Goal: Task Accomplishment & Management: Manage account settings

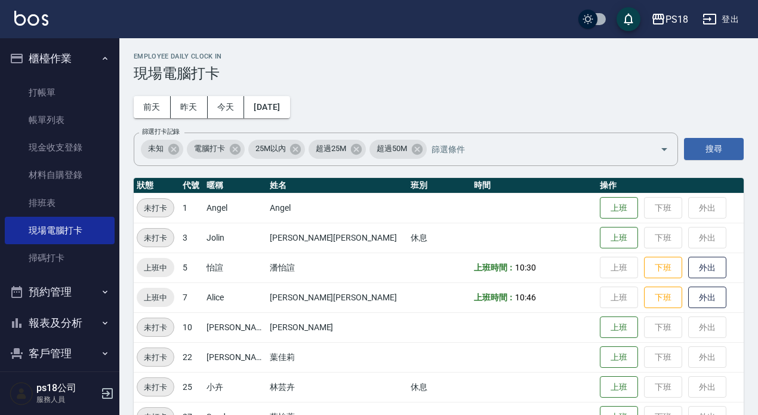
scroll to position [270, 0]
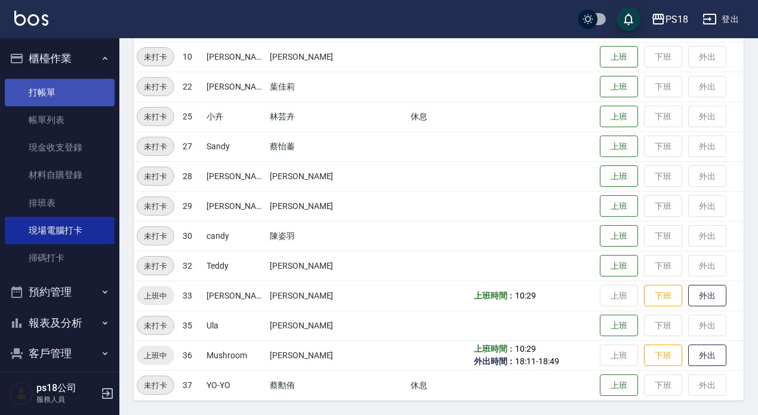
click at [54, 84] on link "打帳單" at bounding box center [60, 92] width 110 height 27
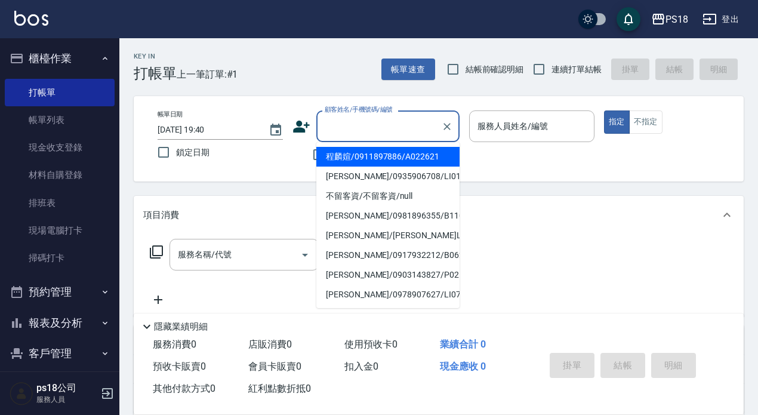
click at [374, 128] on input "顧客姓名/手機號碼/編號" at bounding box center [379, 126] width 115 height 21
type input "呂揚諭/0935906708/LI012221"
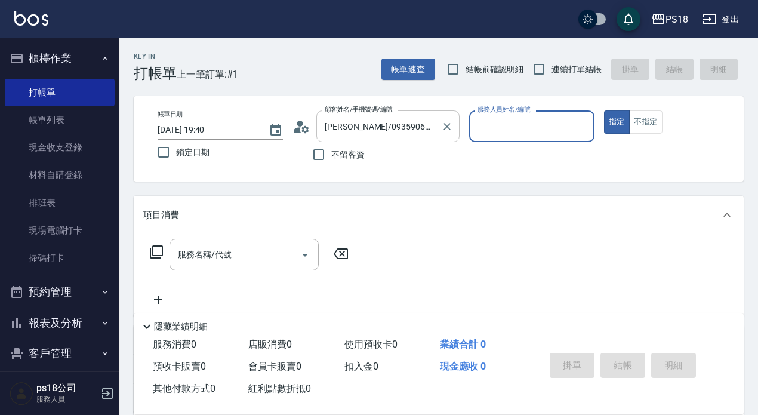
type input "Jolin-3"
click at [450, 128] on icon "Clear" at bounding box center [447, 127] width 12 height 12
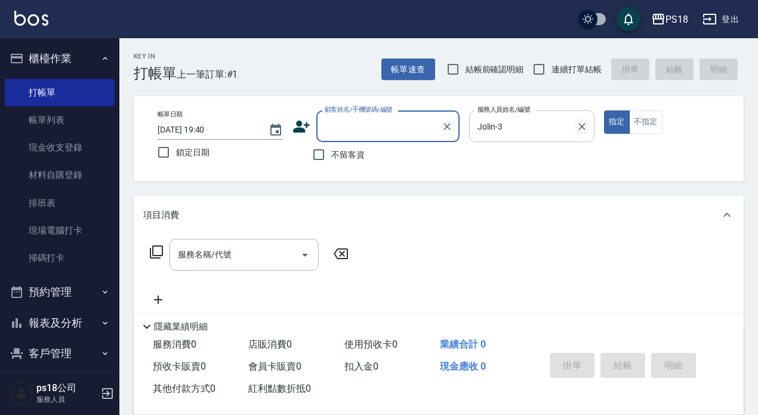
click at [580, 130] on icon "Clear" at bounding box center [582, 127] width 12 height 12
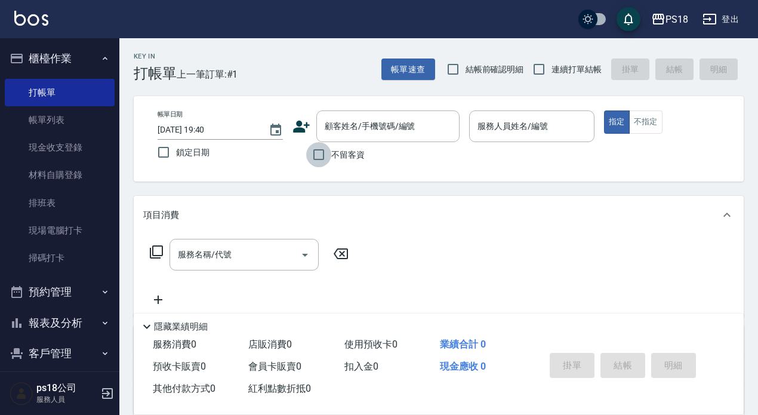
click at [318, 155] on input "不留客資" at bounding box center [318, 154] width 25 height 25
checkbox input "true"
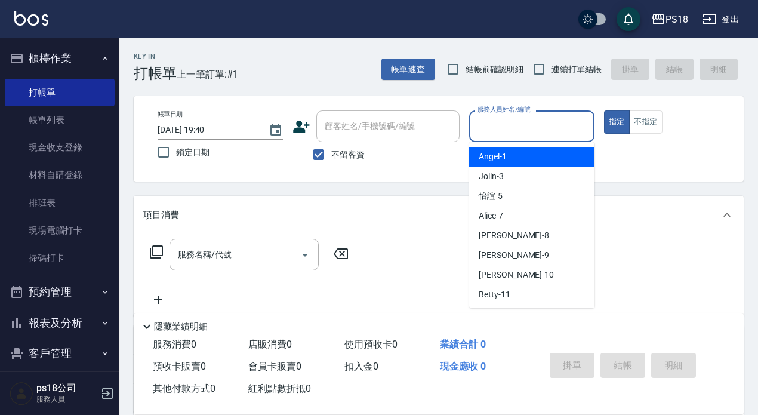
click at [498, 133] on input "服務人員姓名/編號" at bounding box center [531, 126] width 115 height 21
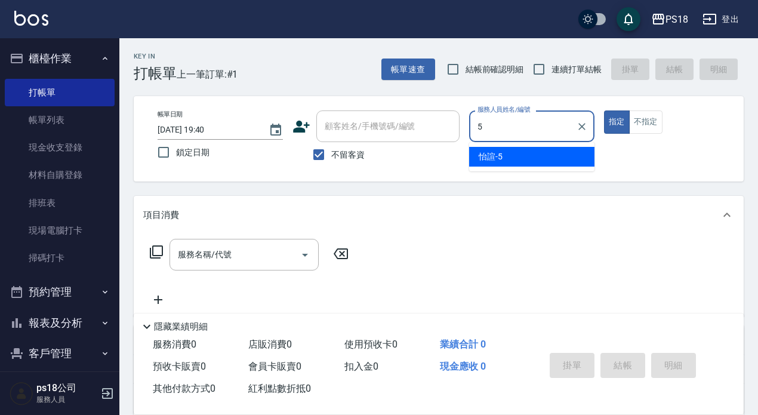
type input "怡諠-5"
type button "true"
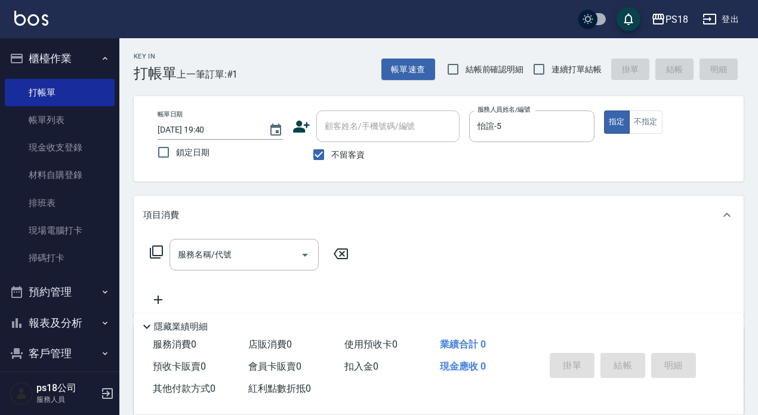
click at [156, 252] on icon at bounding box center [156, 252] width 14 height 14
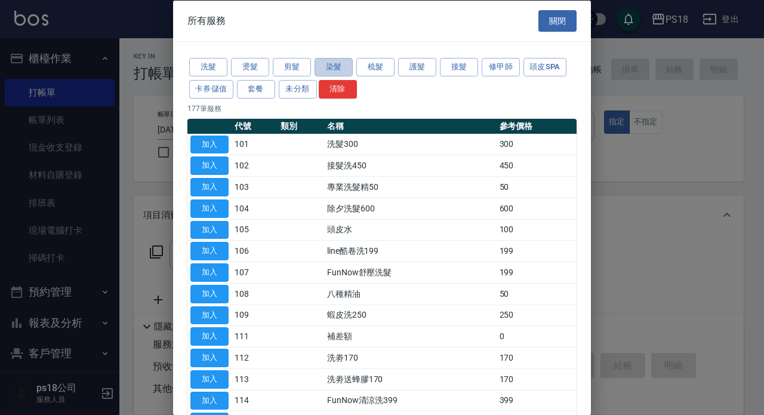
drag, startPoint x: 331, startPoint y: 68, endPoint x: 320, endPoint y: 106, distance: 39.1
click at [331, 69] on button "染髮" at bounding box center [334, 67] width 38 height 19
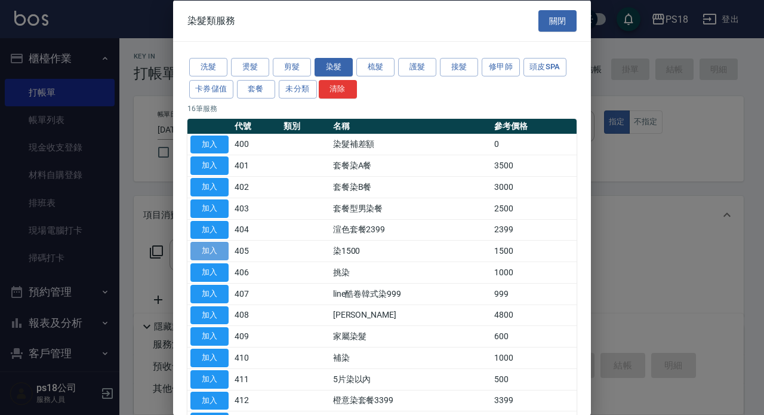
click at [204, 248] on button "加入" at bounding box center [209, 251] width 38 height 19
type input "染1500(405)"
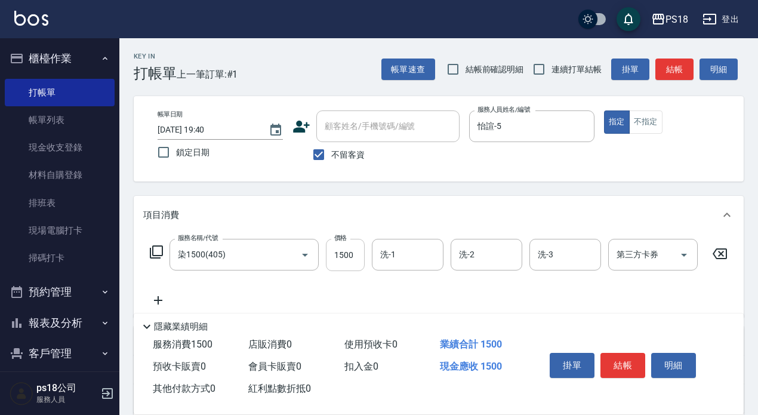
click at [351, 264] on input "1500" at bounding box center [345, 255] width 39 height 32
type input "3000"
type input "怡諠-5"
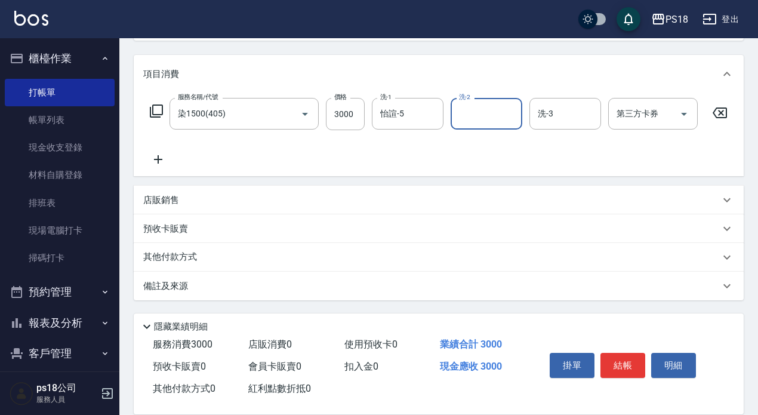
scroll to position [151, 0]
click at [174, 282] on p "備註及來源" at bounding box center [165, 286] width 45 height 13
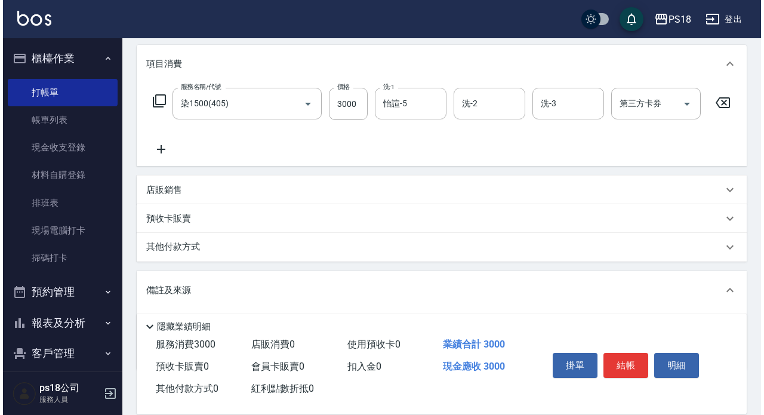
scroll to position [231, 0]
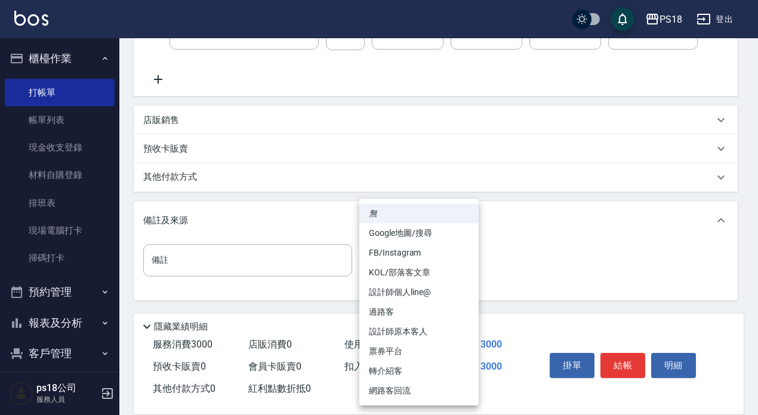
click at [464, 258] on body "PS18 登出 櫃檯作業 打帳單 帳單列表 現金收支登錄 材料自購登錄 排班表 現場電腦打卡 掃碼打卡 預約管理 預約管理 單日預約紀錄 單週預約紀錄 報表及…" at bounding box center [379, 97] width 758 height 636
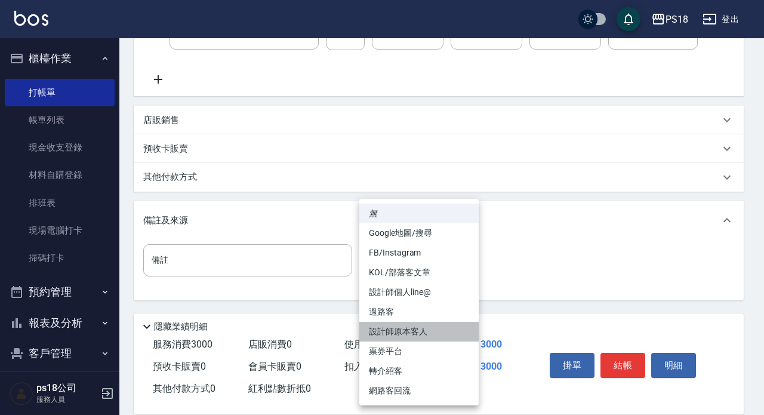
click at [381, 327] on li "設計師原本客人" at bounding box center [418, 332] width 119 height 20
type input "設計師原本客人"
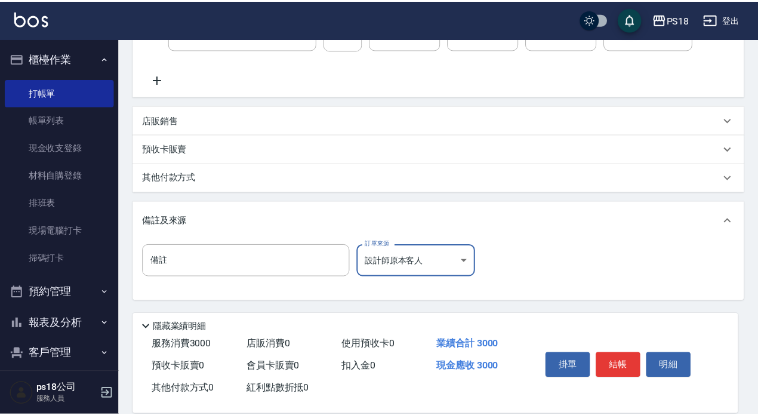
scroll to position [221, 0]
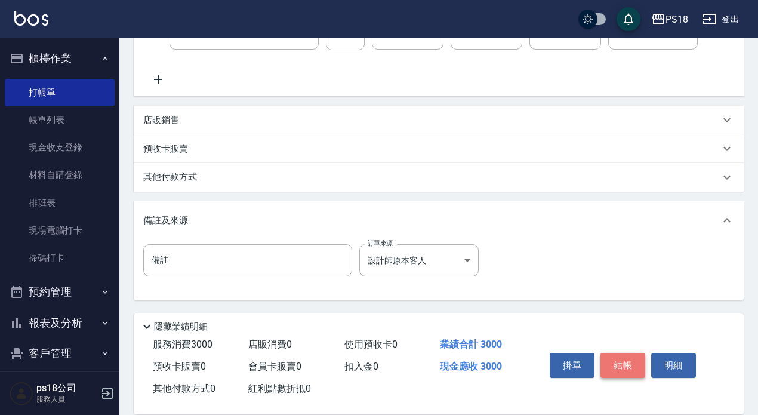
click at [619, 356] on button "結帳" at bounding box center [622, 365] width 45 height 25
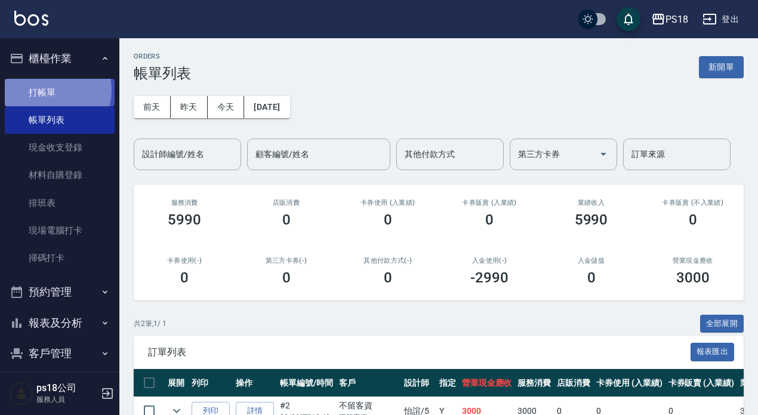
click at [47, 90] on link "打帳單" at bounding box center [60, 92] width 110 height 27
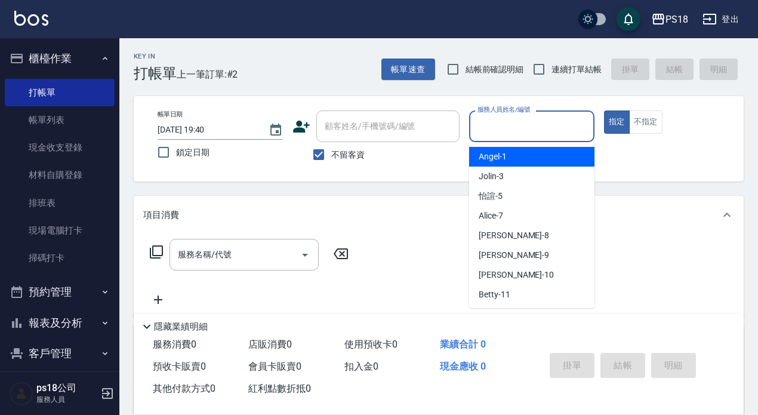
click at [535, 135] on input "服務人員姓名/編號" at bounding box center [531, 126] width 115 height 21
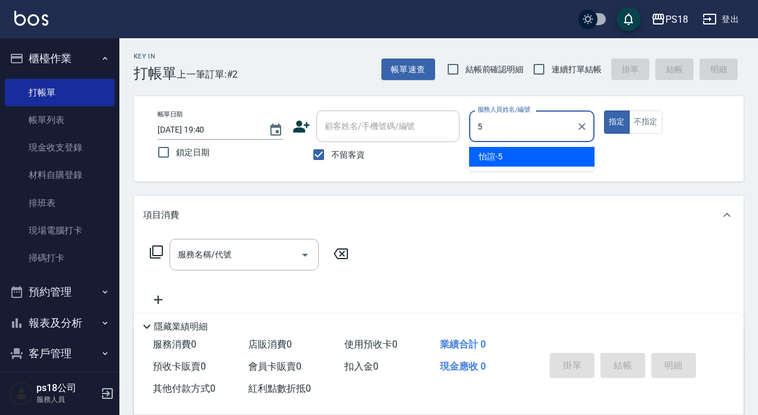
type input "5"
type button "true"
type input "怡諠-5"
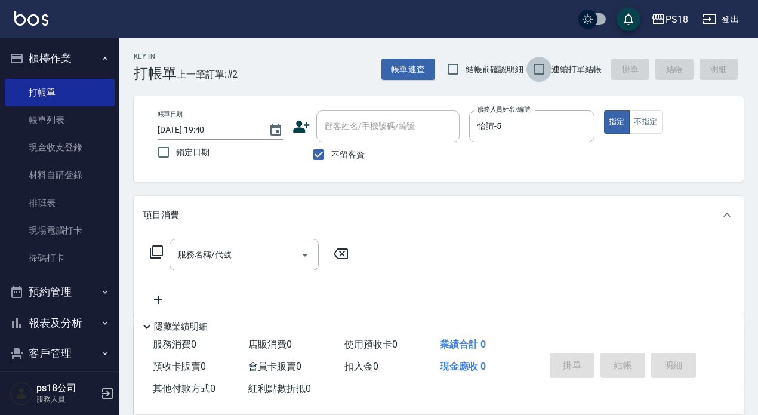
click at [537, 66] on input "連續打單結帳" at bounding box center [538, 69] width 25 height 25
checkbox input "true"
click at [155, 251] on icon at bounding box center [156, 252] width 14 height 14
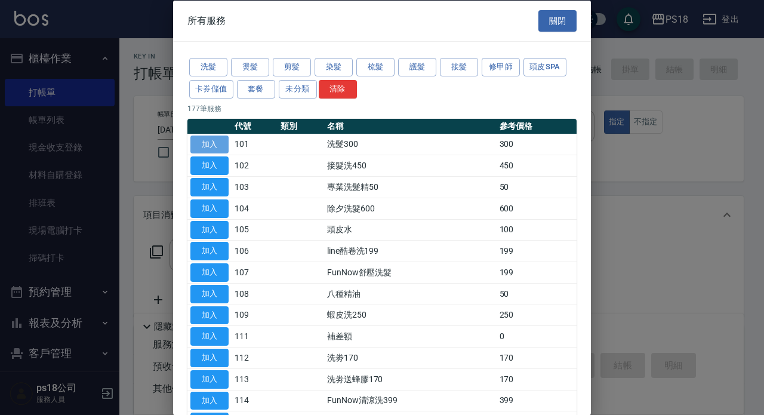
click at [208, 143] on button "加入" at bounding box center [209, 144] width 38 height 19
type input "洗髮300(101)"
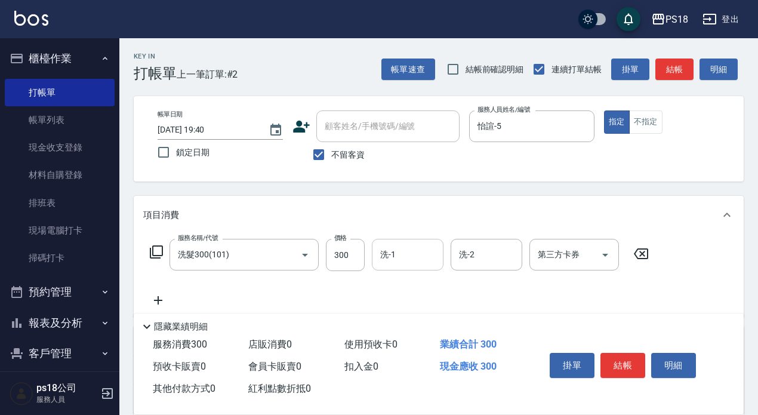
click at [399, 252] on input "洗-1" at bounding box center [407, 254] width 61 height 21
type input "怡諠-5"
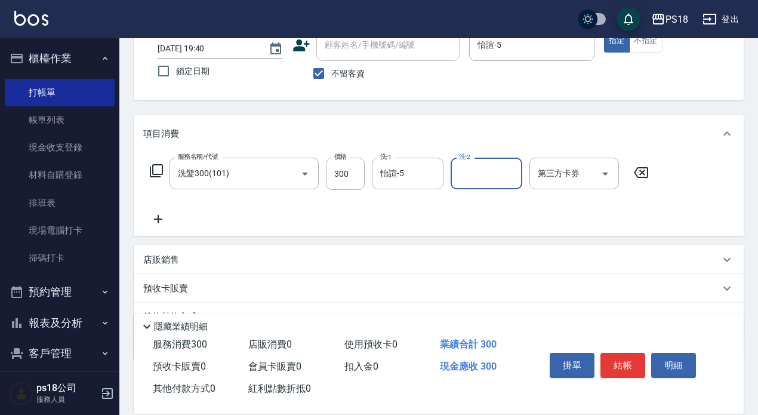
scroll to position [141, 0]
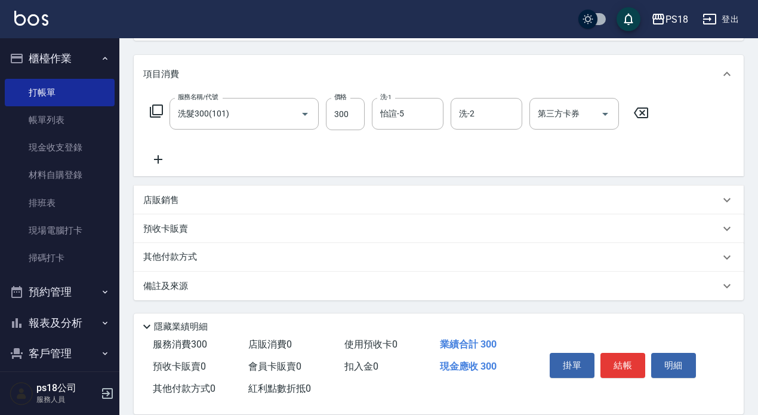
click at [171, 283] on p "備註及來源" at bounding box center [165, 286] width 45 height 13
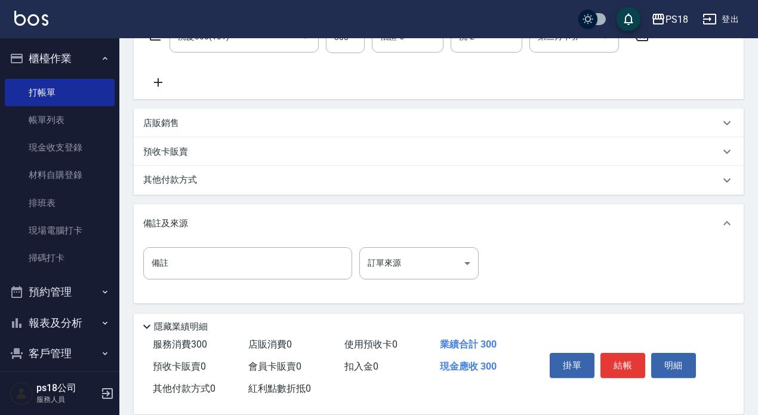
scroll to position [220, 0]
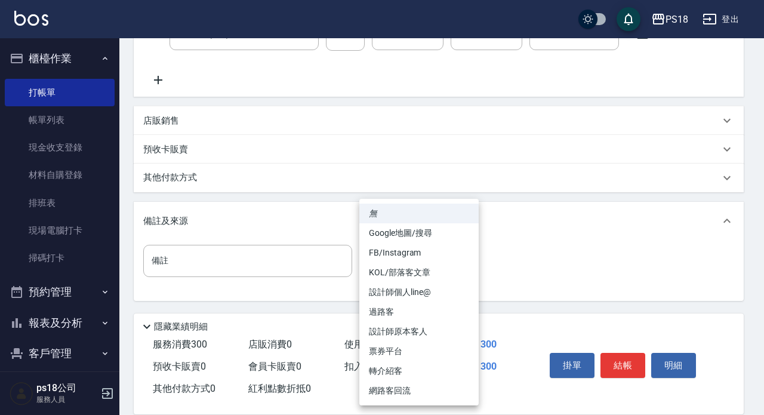
click at [464, 261] on body "PS18 登出 櫃檯作業 打帳單 帳單列表 現金收支登錄 材料自購登錄 排班表 現場電腦打卡 掃碼打卡 預約管理 預約管理 單日預約紀錄 單週預約紀錄 報表及…" at bounding box center [382, 98] width 764 height 636
click at [413, 330] on li "設計師原本客人" at bounding box center [418, 332] width 119 height 20
type input "設計師原本客人"
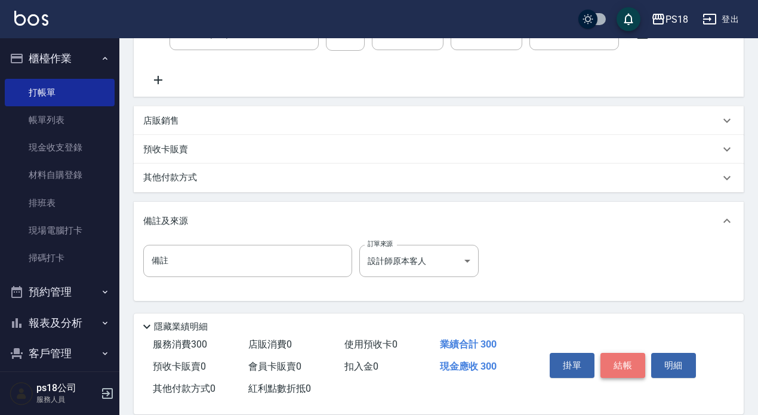
click at [621, 362] on button "結帳" at bounding box center [622, 365] width 45 height 25
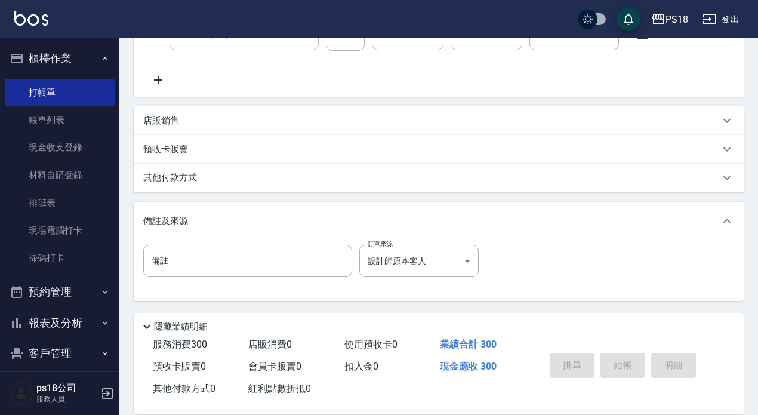
type input "2025/09/26 19:41"
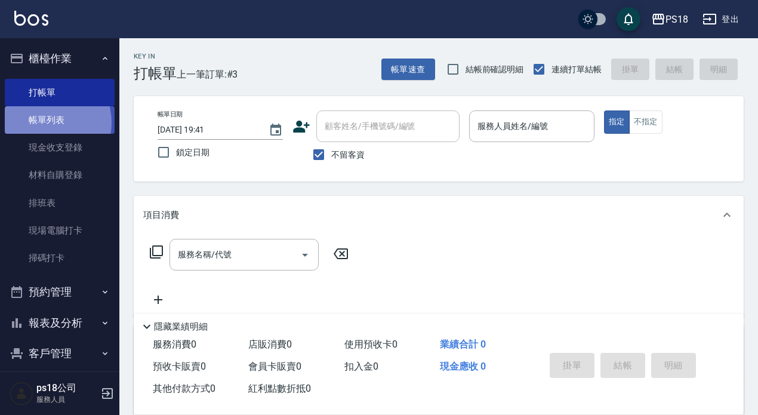
click at [42, 123] on link "帳單列表" at bounding box center [60, 119] width 110 height 27
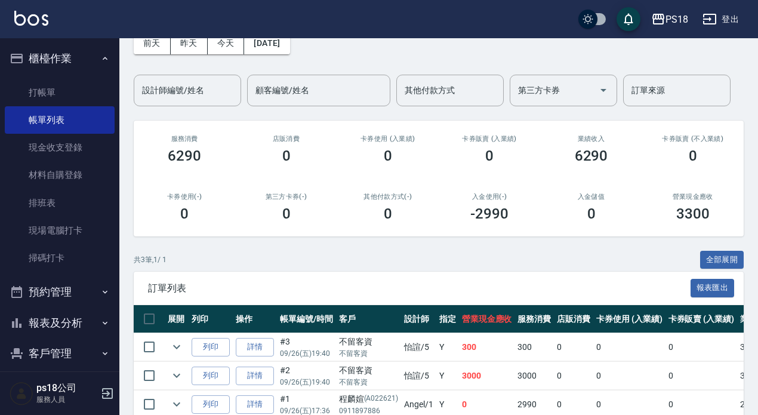
scroll to position [125, 0]
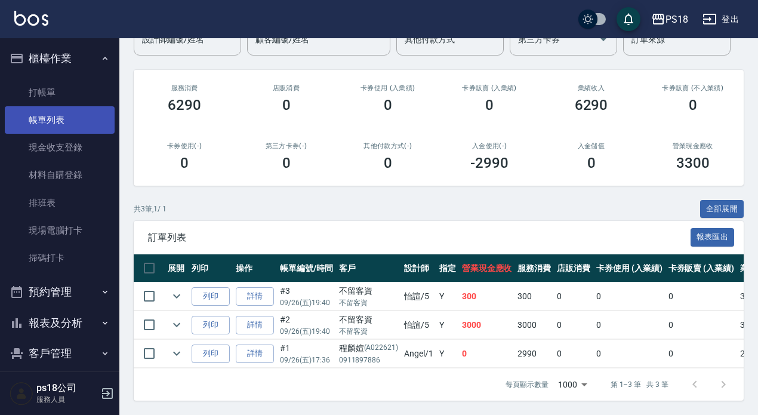
click at [54, 124] on link "帳單列表" at bounding box center [60, 119] width 110 height 27
click at [100, 53] on button "櫃檯作業" at bounding box center [60, 58] width 110 height 31
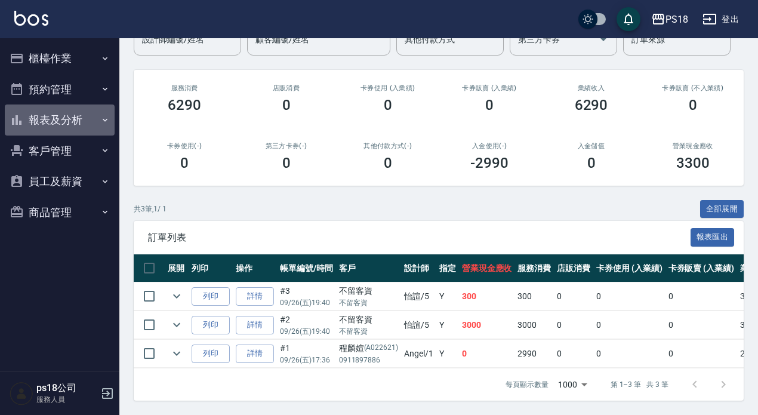
click at [44, 116] on button "報表及分析" at bounding box center [60, 119] width 110 height 31
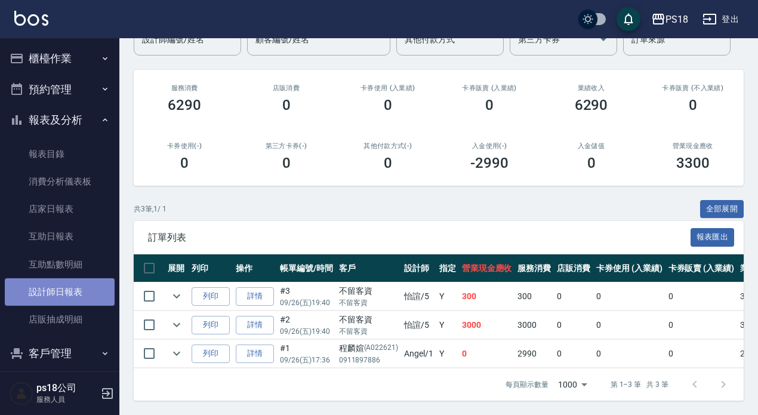
click at [70, 302] on link "設計師日報表" at bounding box center [60, 291] width 110 height 27
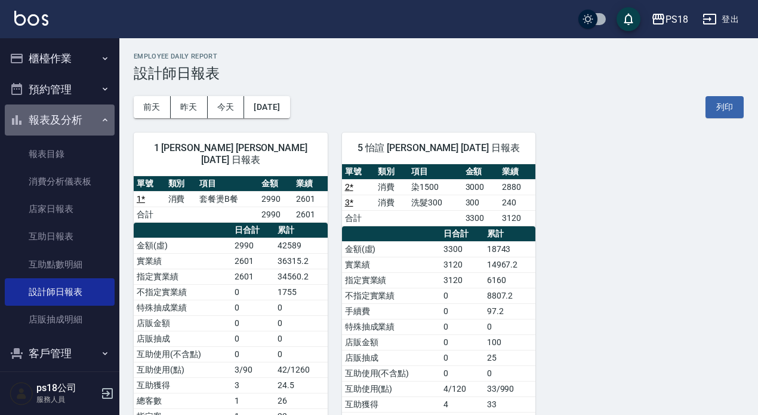
click at [100, 119] on icon "button" at bounding box center [105, 120] width 10 height 10
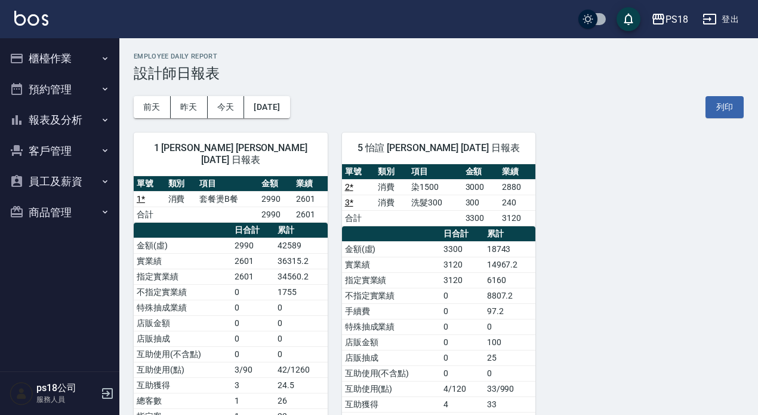
click at [50, 60] on button "櫃檯作業" at bounding box center [60, 58] width 110 height 31
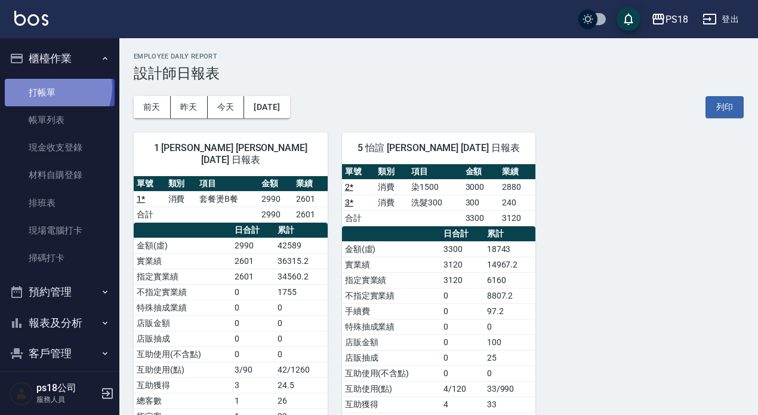
click at [49, 87] on link "打帳單" at bounding box center [60, 92] width 110 height 27
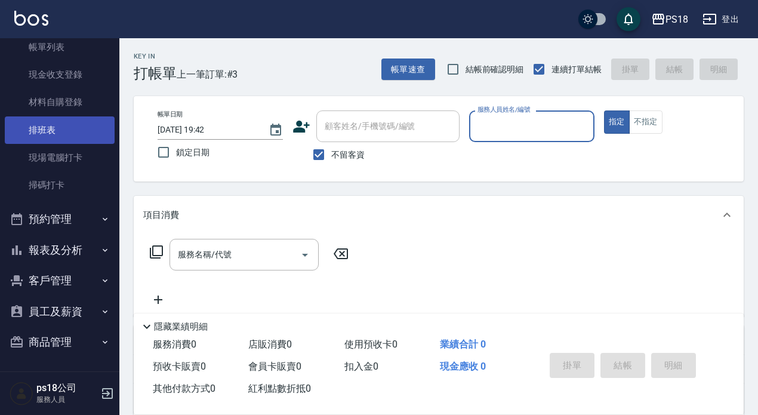
scroll to position [73, 0]
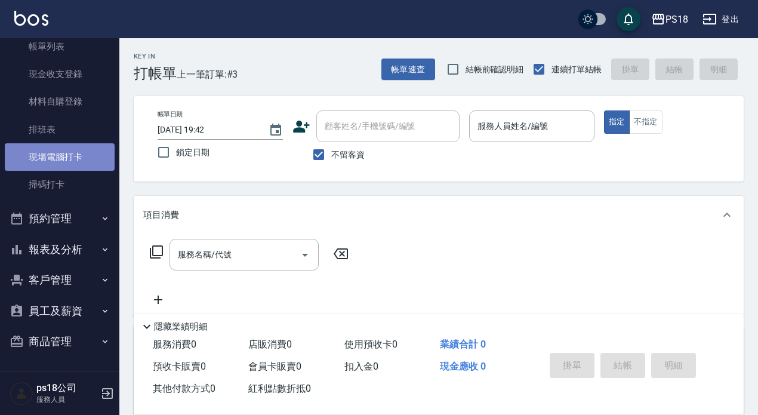
click at [82, 150] on link "現場電腦打卡" at bounding box center [60, 156] width 110 height 27
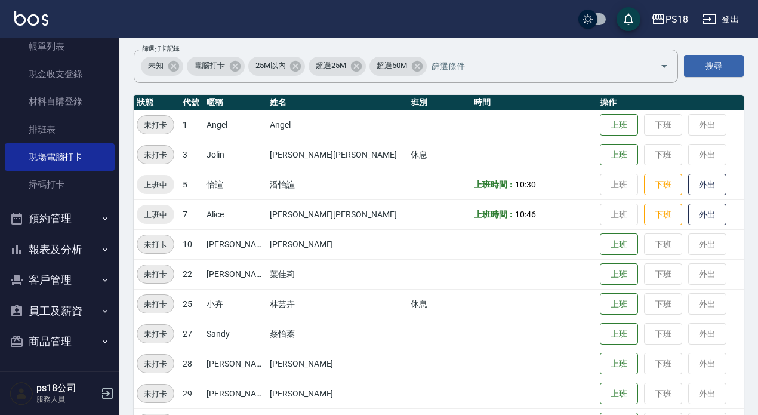
scroll to position [60, 0]
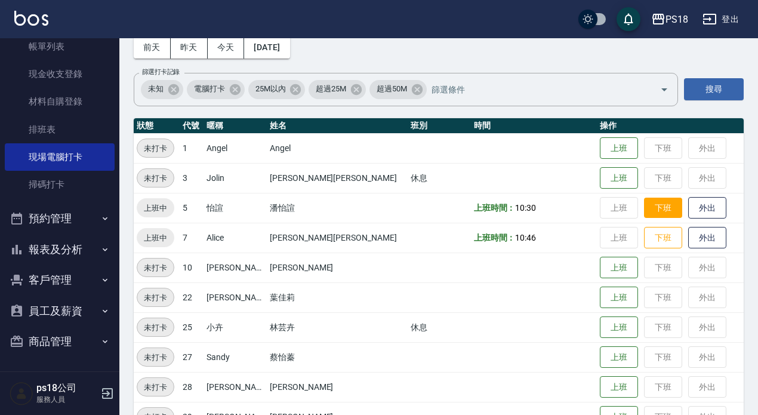
click at [644, 208] on button "下班" at bounding box center [663, 208] width 38 height 21
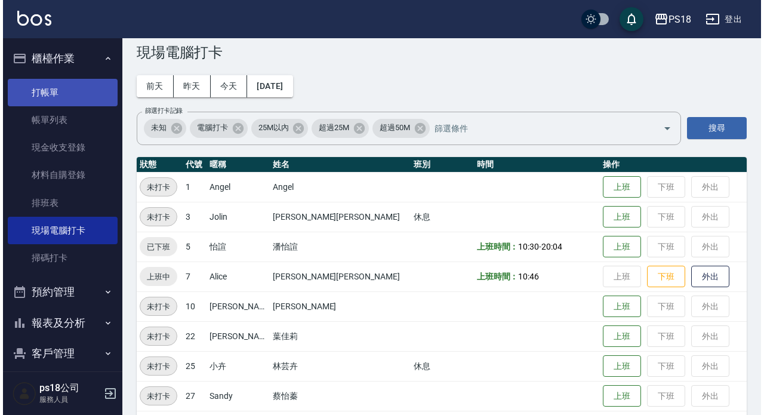
scroll to position [0, 0]
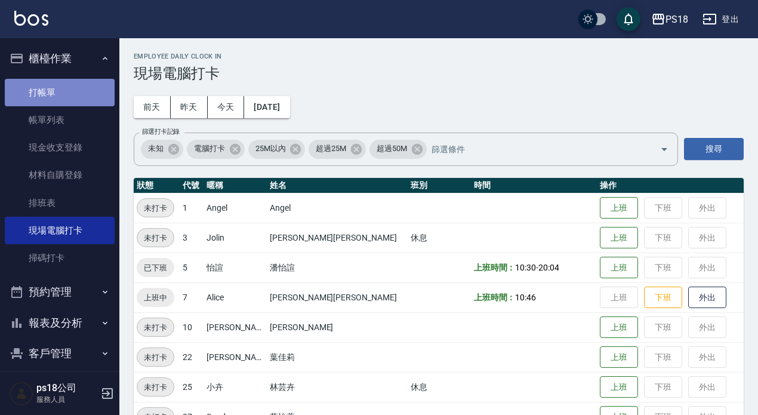
drag, startPoint x: 61, startPoint y: 90, endPoint x: 70, endPoint y: 94, distance: 9.6
click at [61, 90] on link "打帳單" at bounding box center [60, 92] width 110 height 27
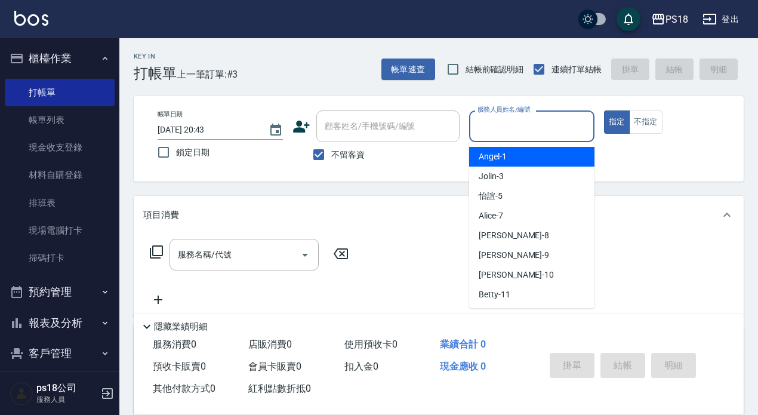
click at [534, 125] on input "服務人員姓名/編號" at bounding box center [531, 126] width 115 height 21
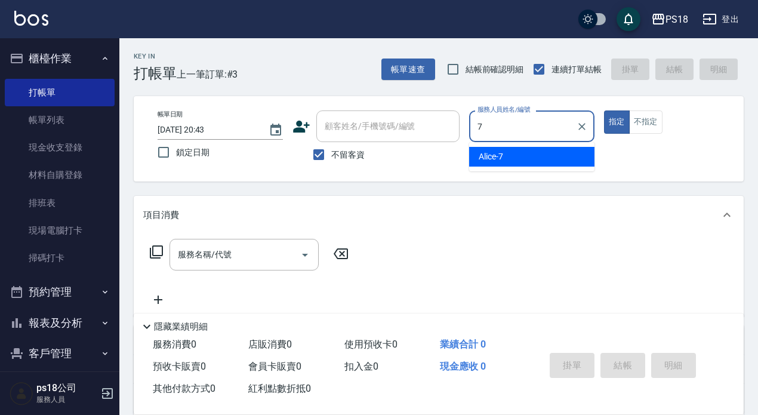
type input "7"
type button "true"
type input "Alice-7"
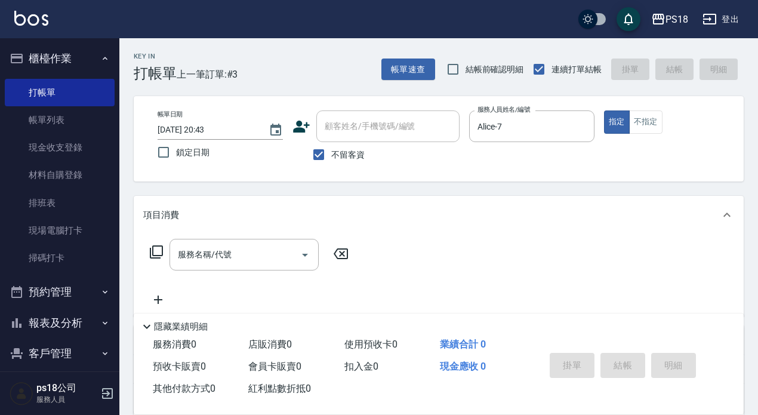
click at [155, 251] on icon at bounding box center [156, 252] width 14 height 14
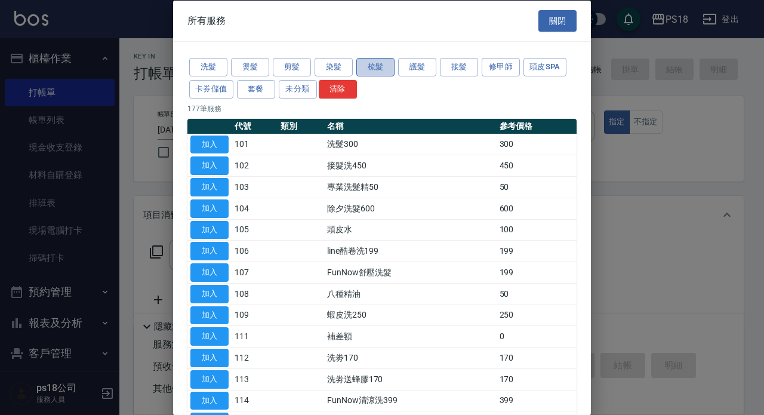
click at [391, 69] on button "梳髮" at bounding box center [375, 67] width 38 height 19
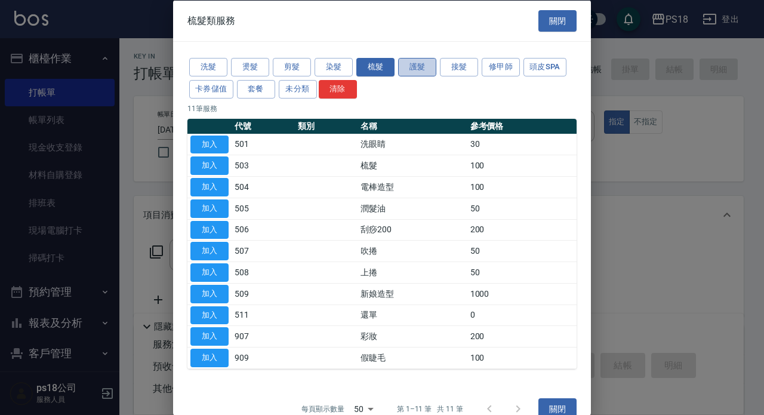
click at [409, 68] on button "護髮" at bounding box center [417, 67] width 38 height 19
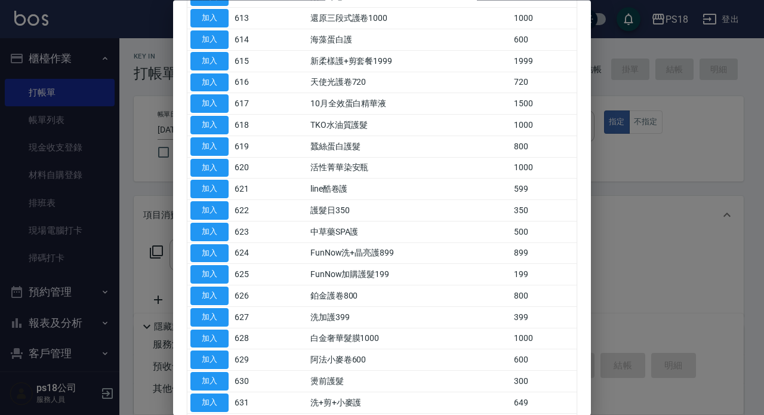
scroll to position [595, 0]
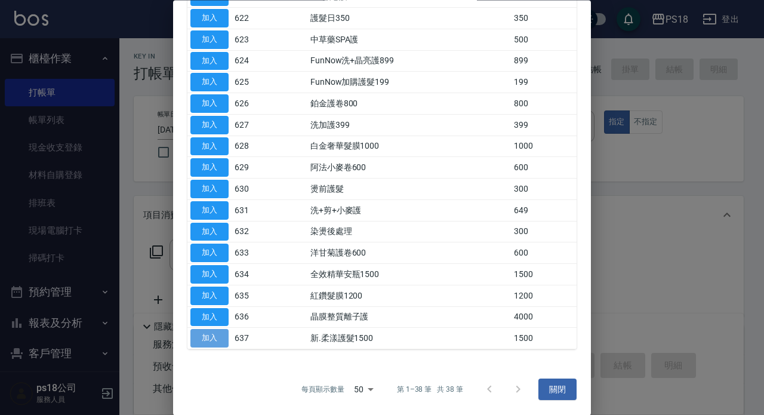
click at [215, 338] on button "加入" at bounding box center [209, 338] width 38 height 19
type input "新.柔漾護髮1500(637)"
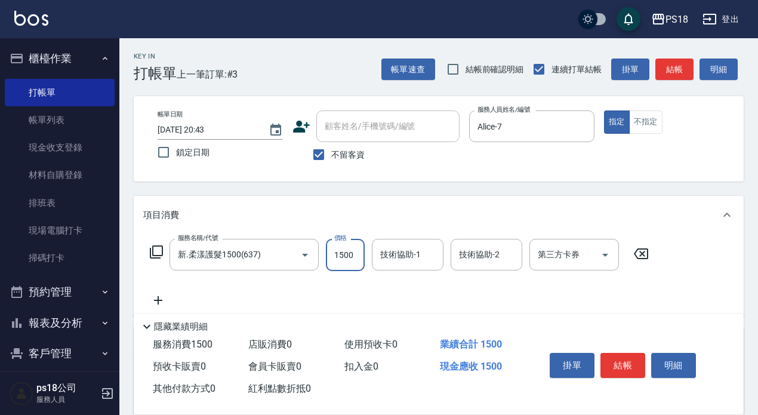
click at [356, 259] on input "1500" at bounding box center [345, 255] width 39 height 32
type input "2200"
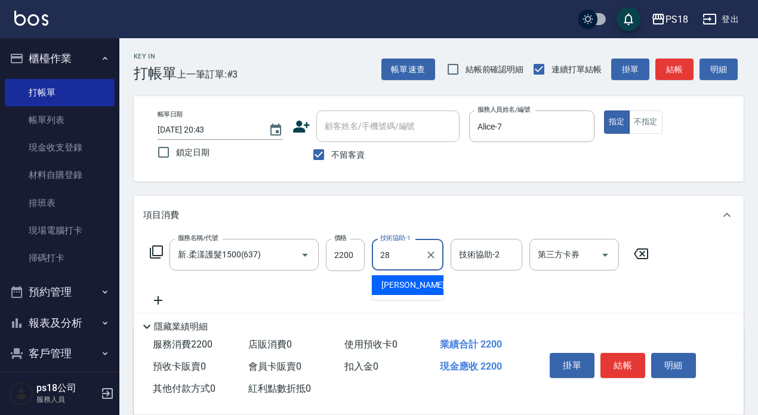
type input "Kelly-28"
click at [156, 251] on icon at bounding box center [156, 252] width 14 height 14
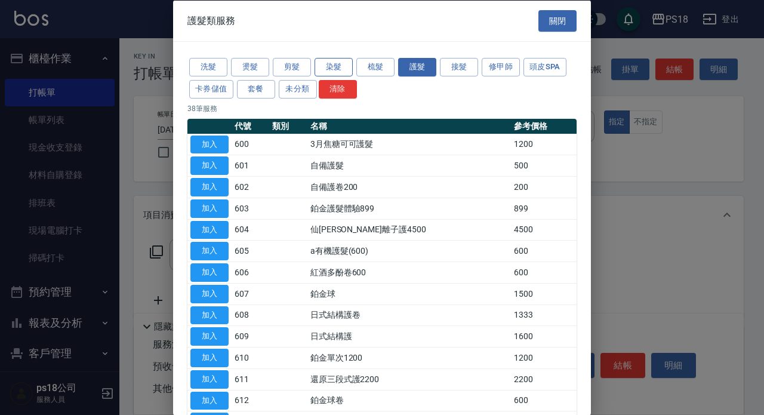
click at [328, 62] on button "染髮" at bounding box center [334, 67] width 38 height 19
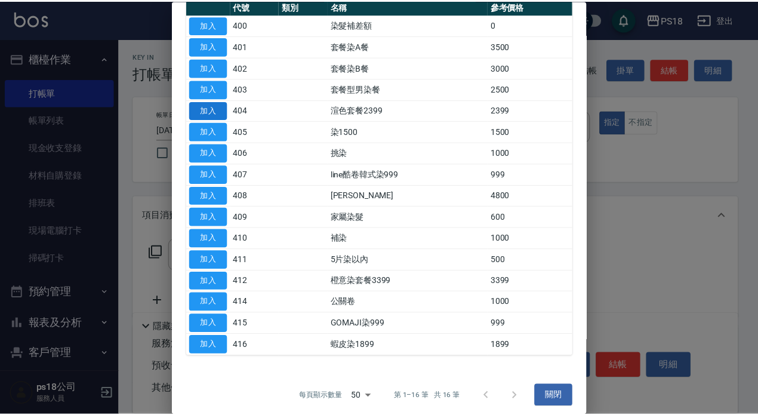
scroll to position [60, 0]
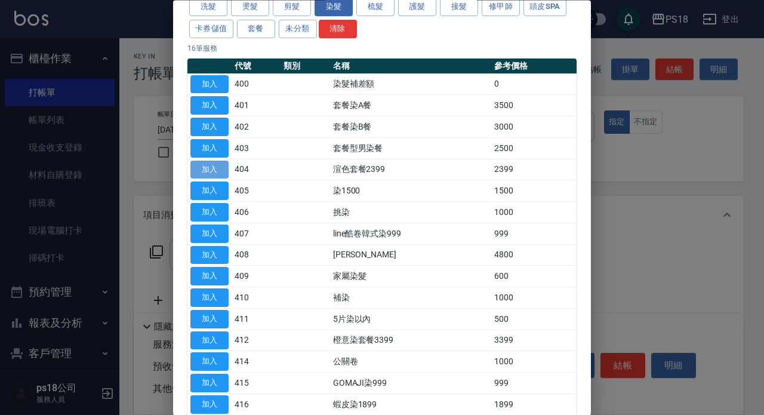
click at [212, 168] on button "加入" at bounding box center [209, 170] width 38 height 19
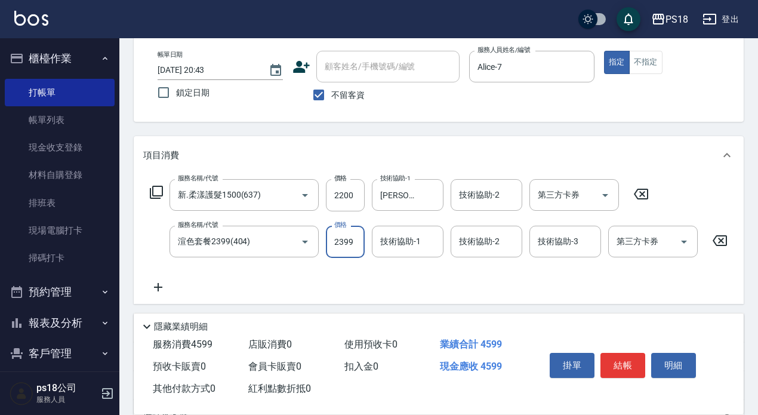
click at [359, 239] on input "2399" at bounding box center [345, 242] width 39 height 32
type input "2899"
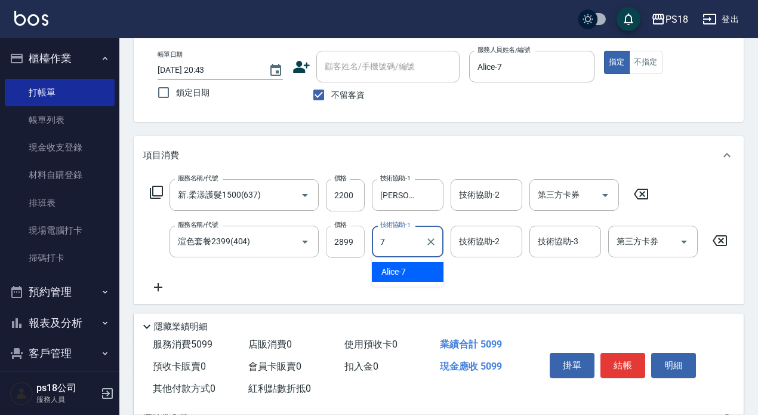
type input "Alice-7"
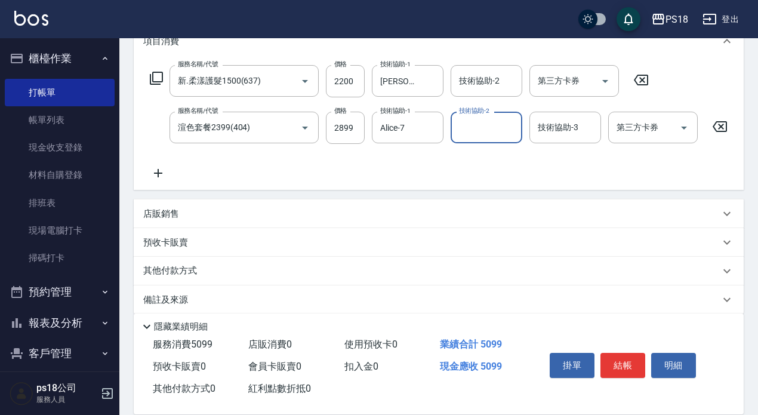
scroll to position [198, 0]
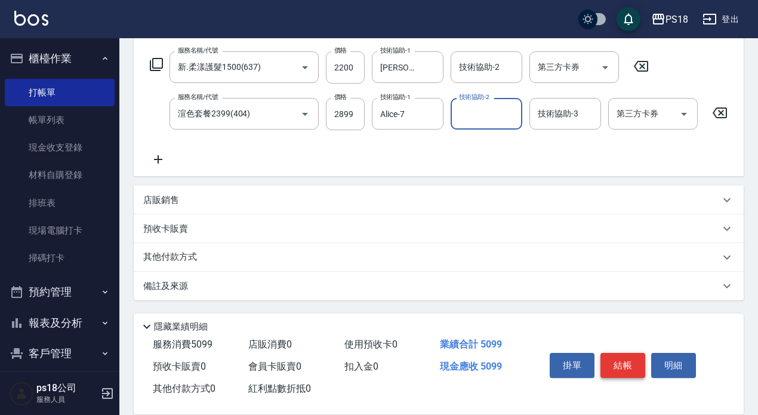
click at [630, 358] on button "結帳" at bounding box center [622, 365] width 45 height 25
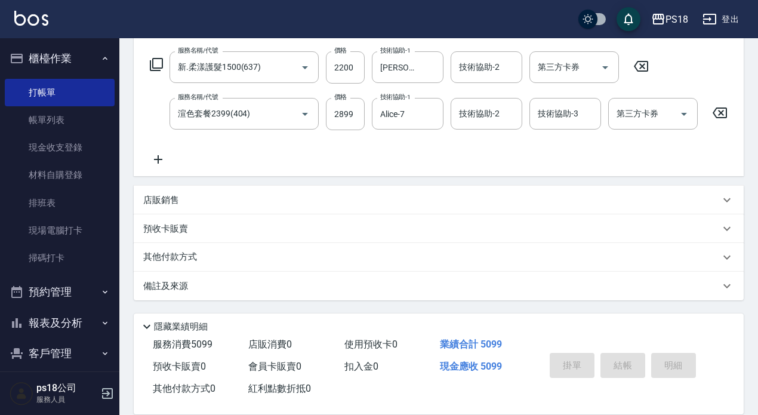
type input "2025/09/26 20:46"
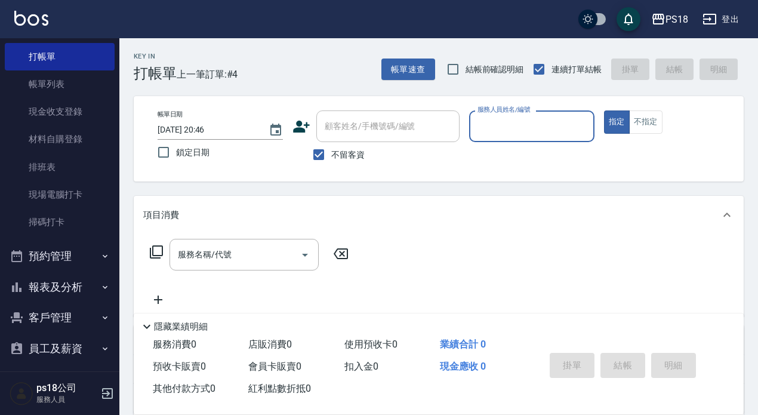
scroll to position [73, 0]
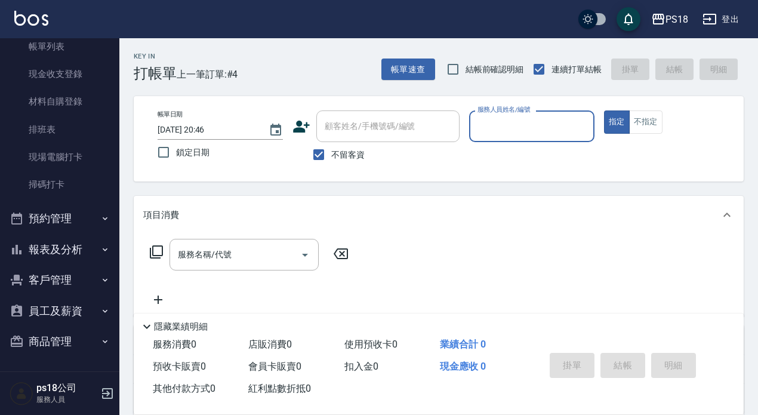
click at [41, 217] on button "預約管理" at bounding box center [60, 218] width 110 height 31
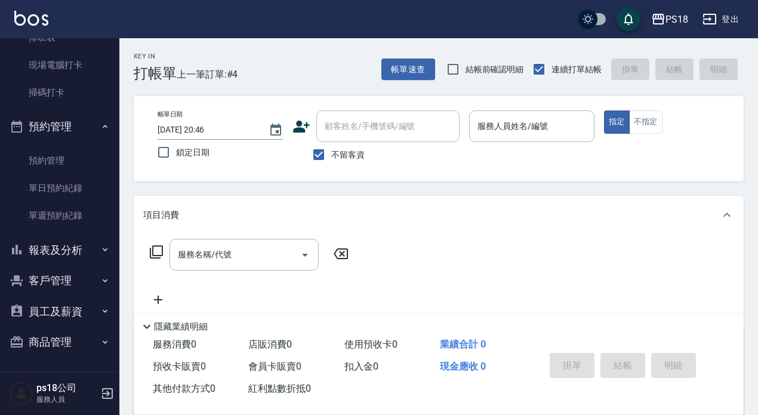
scroll to position [166, 0]
click at [56, 248] on button "報表及分析" at bounding box center [60, 249] width 110 height 31
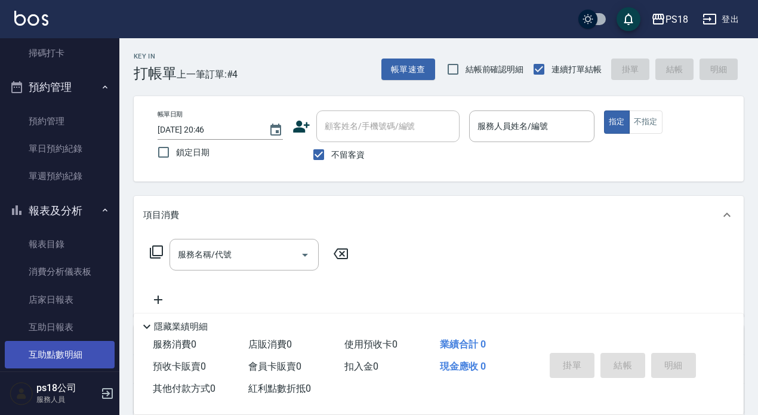
scroll to position [285, 0]
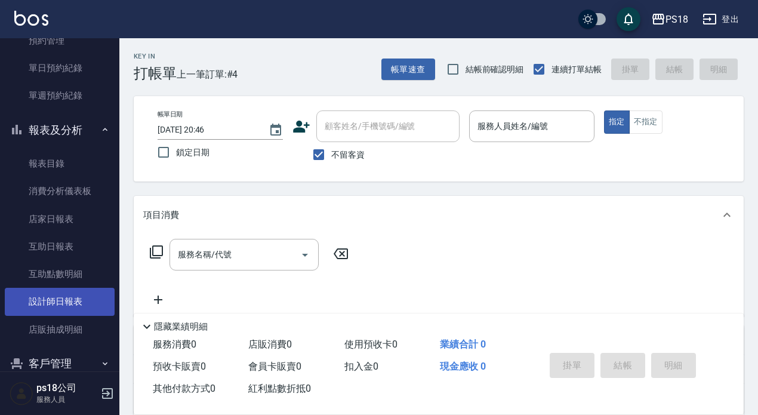
click at [69, 307] on link "設計師日報表" at bounding box center [60, 301] width 110 height 27
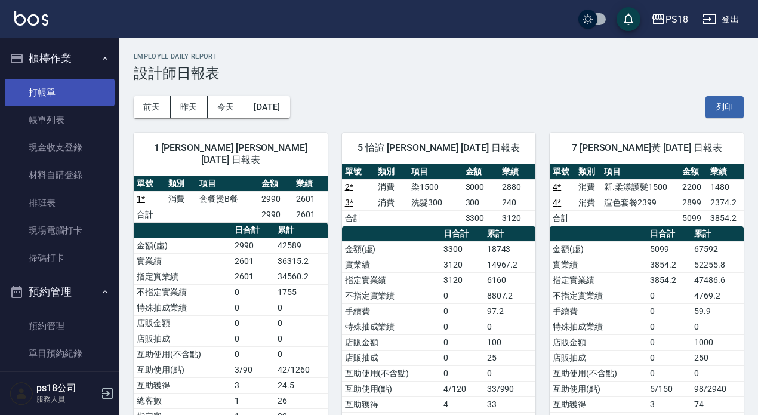
click at [66, 87] on link "打帳單" at bounding box center [60, 92] width 110 height 27
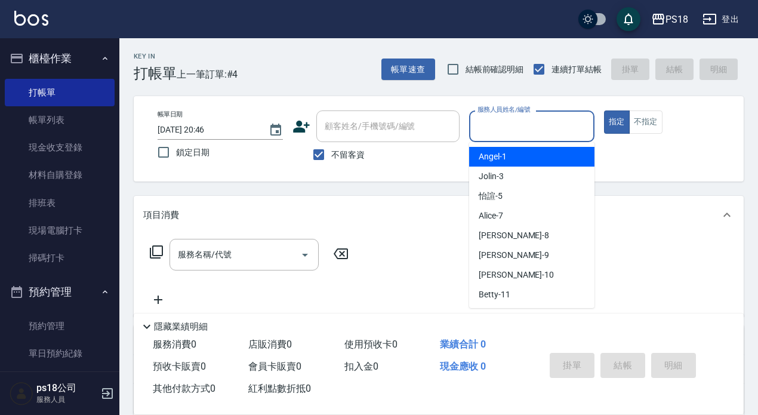
click at [500, 124] on input "服務人員姓名/編號" at bounding box center [531, 126] width 115 height 21
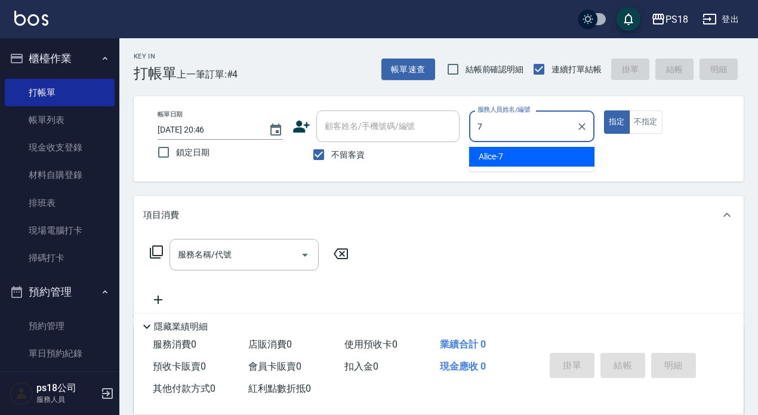
type input "Alice-7"
type button "true"
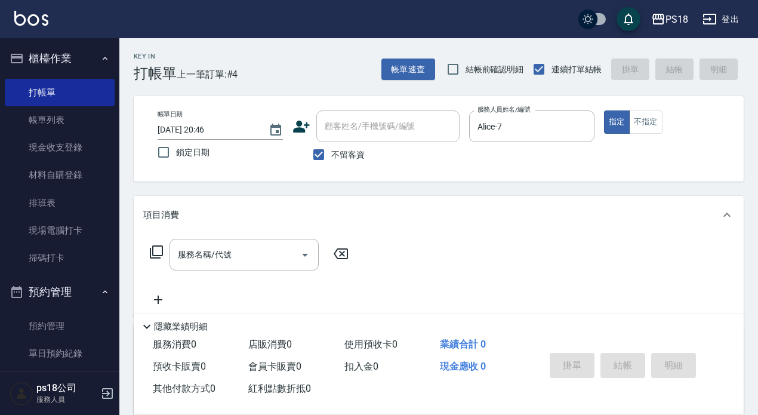
click at [156, 251] on icon at bounding box center [156, 252] width 14 height 14
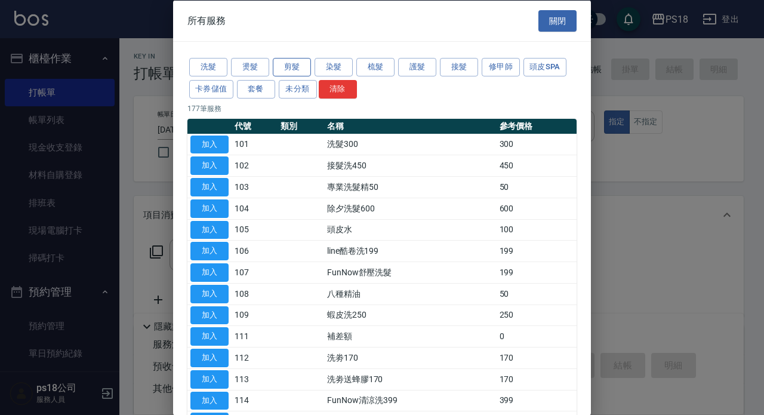
click at [304, 65] on button "剪髮" at bounding box center [292, 67] width 38 height 19
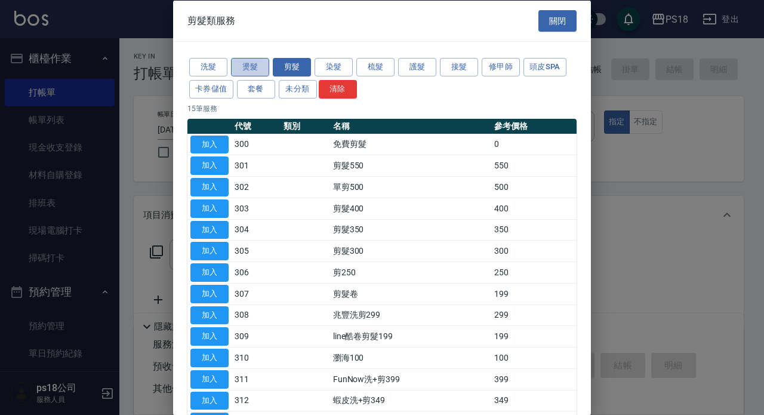
click at [257, 62] on button "燙髮" at bounding box center [250, 67] width 38 height 19
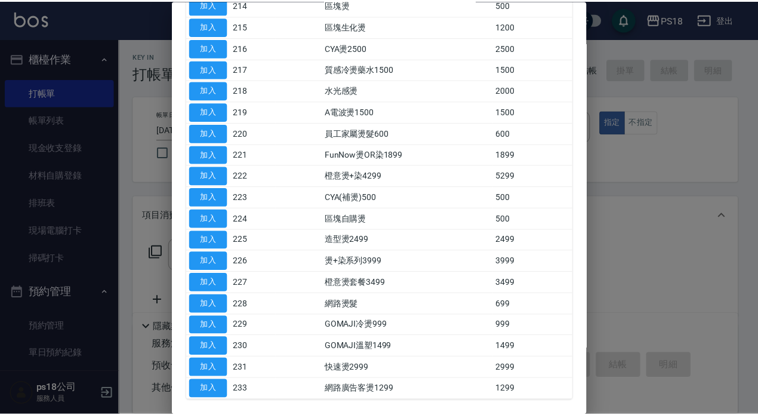
scroll to position [418, 0]
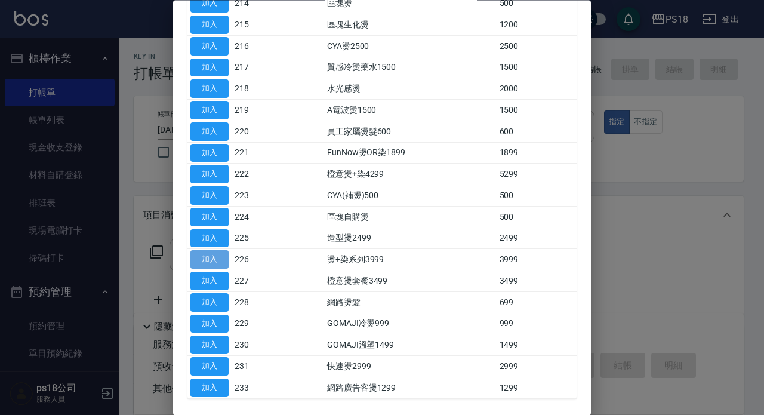
click at [207, 262] on button "加入" at bounding box center [209, 260] width 38 height 19
type input "燙+染系列3999(226)"
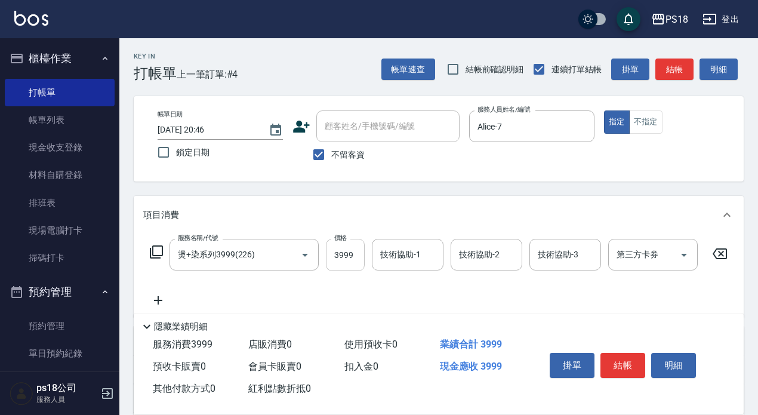
click at [344, 258] on input "3999" at bounding box center [345, 255] width 39 height 32
type input "4699"
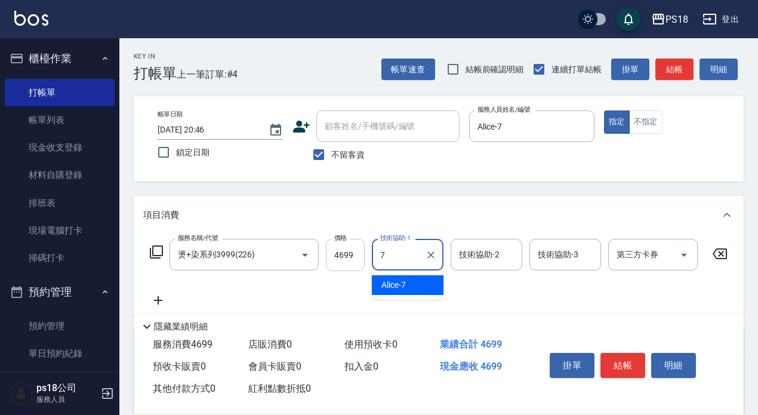
type input "Alice-7"
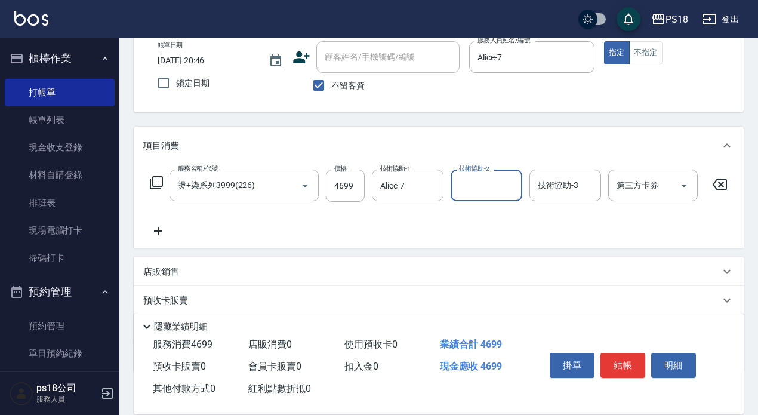
scroll to position [151, 0]
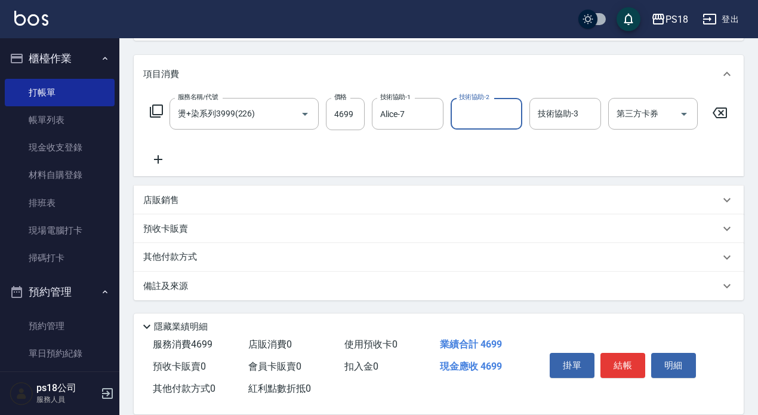
click at [363, 293] on div "備註及來源" at bounding box center [439, 286] width 610 height 29
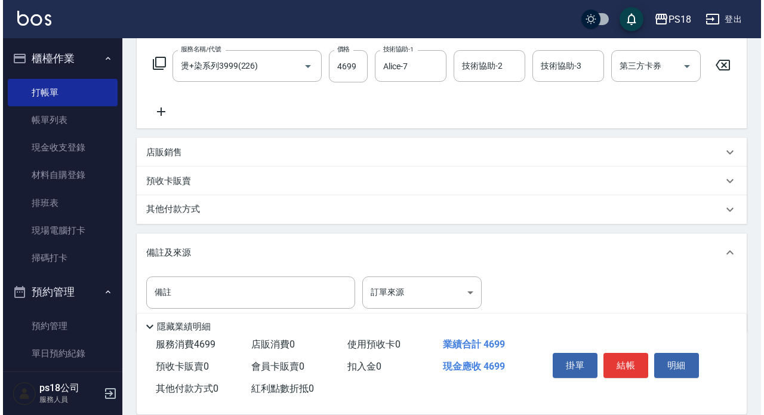
scroll to position [231, 0]
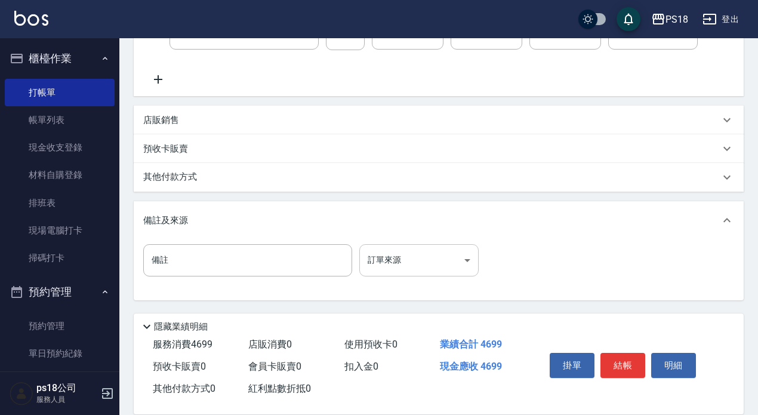
click at [405, 260] on body "PS18 登出 櫃檯作業 打帳單 帳單列表 現金收支登錄 材料自購登錄 排班表 現場電腦打卡 掃碼打卡 預約管理 預約管理 單日預約紀錄 單週預約紀錄 報表及…" at bounding box center [379, 97] width 758 height 636
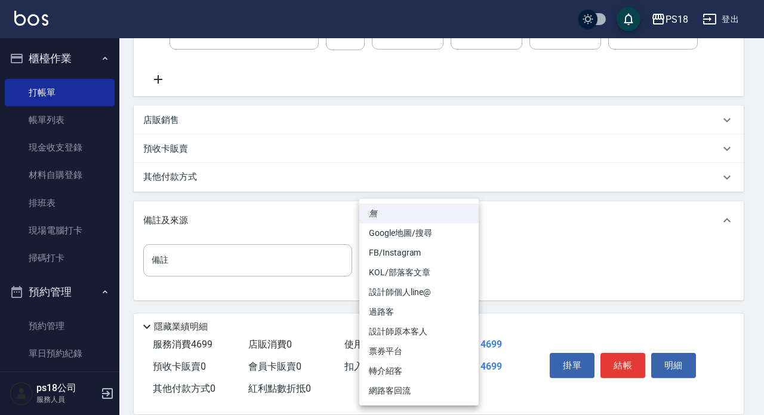
click at [409, 332] on li "設計師原本客人" at bounding box center [418, 332] width 119 height 20
type input "設計師原本客人"
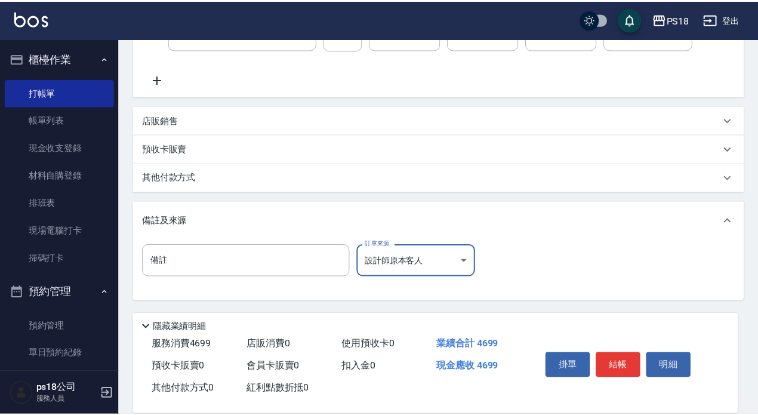
scroll to position [221, 0]
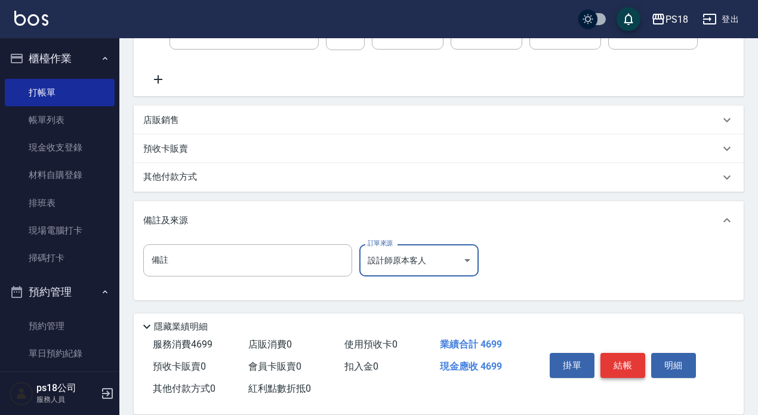
click at [620, 359] on button "結帳" at bounding box center [622, 365] width 45 height 25
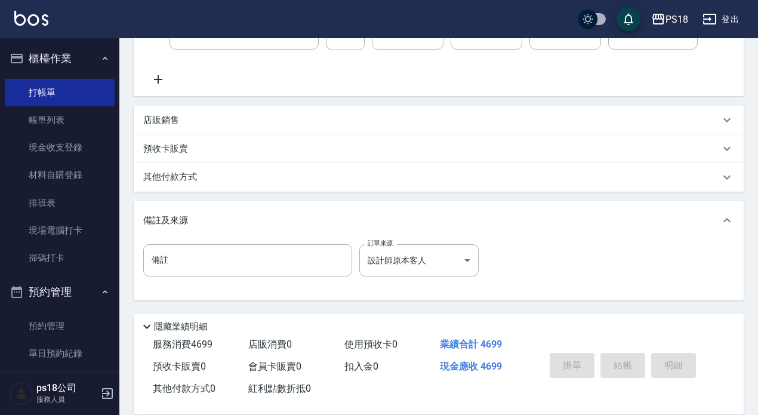
type input "2025/09/26 20:47"
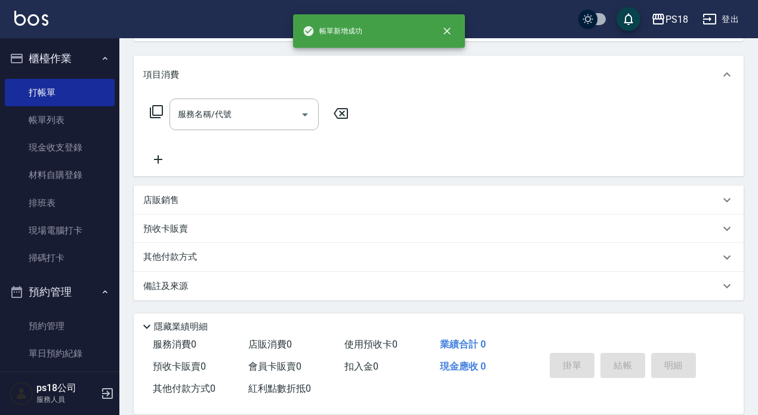
scroll to position [0, 0]
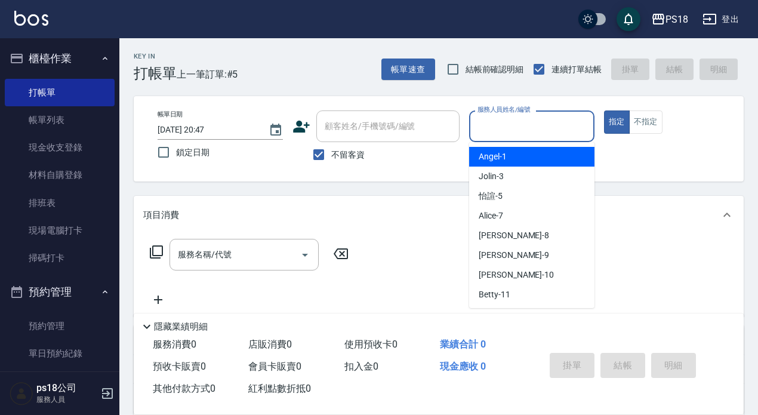
click at [509, 117] on input "服務人員姓名/編號" at bounding box center [531, 126] width 115 height 21
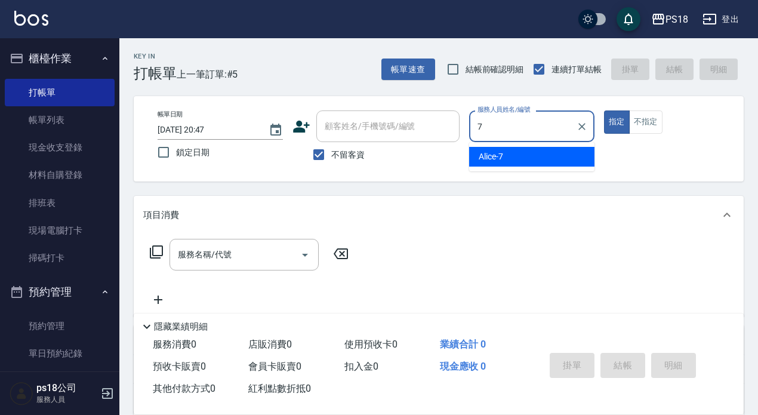
type input "Alice-7"
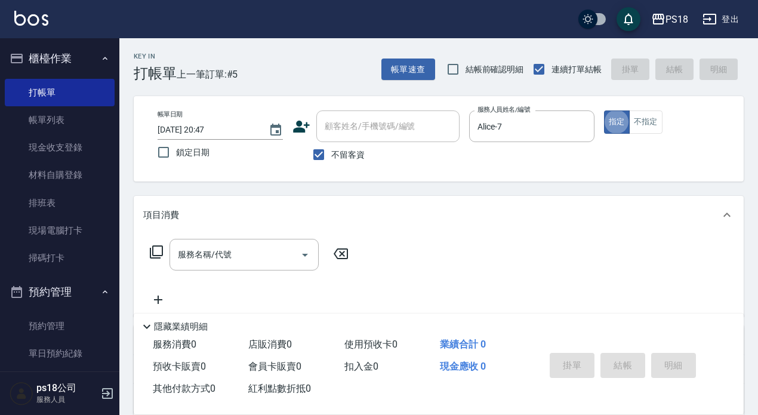
click at [153, 251] on icon at bounding box center [156, 251] width 13 height 13
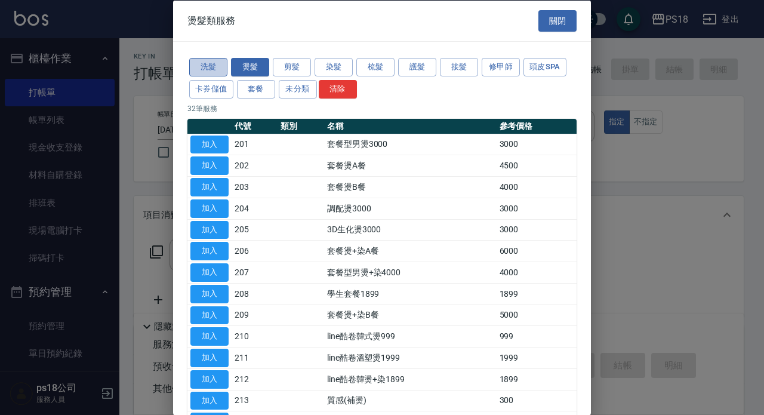
click at [206, 69] on button "洗髮" at bounding box center [208, 67] width 38 height 19
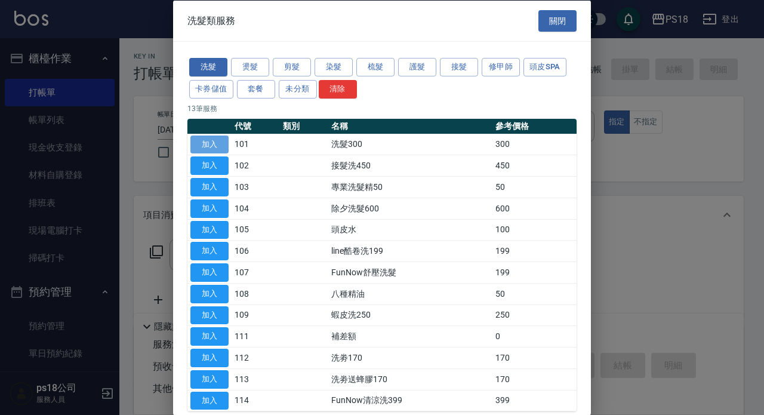
click at [218, 140] on button "加入" at bounding box center [209, 144] width 38 height 19
type input "洗髮300(101)"
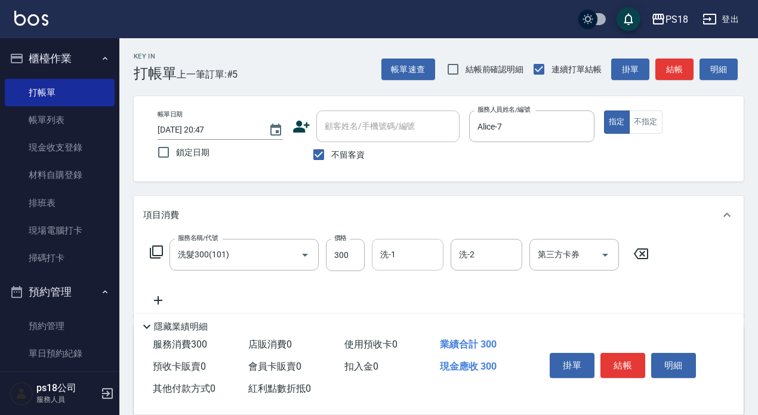
click at [405, 257] on input "洗-1" at bounding box center [407, 254] width 61 height 21
type input "Sandy-27"
click at [430, 251] on icon "Clear" at bounding box center [431, 255] width 12 height 12
click at [403, 256] on input "洗-1" at bounding box center [407, 254] width 61 height 21
type input "YO-YO-37"
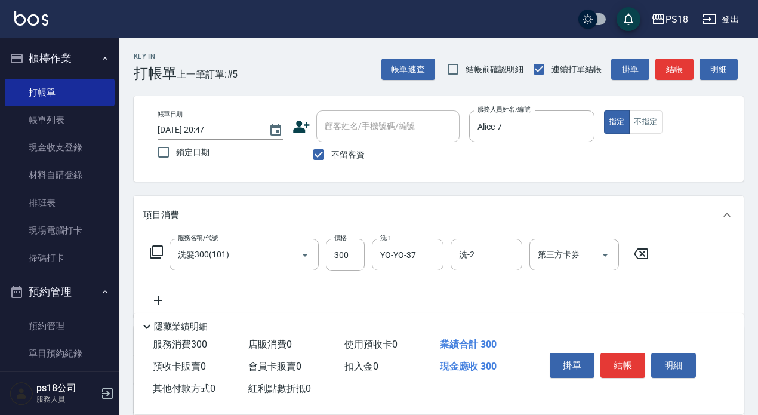
click at [155, 253] on icon at bounding box center [156, 252] width 14 height 14
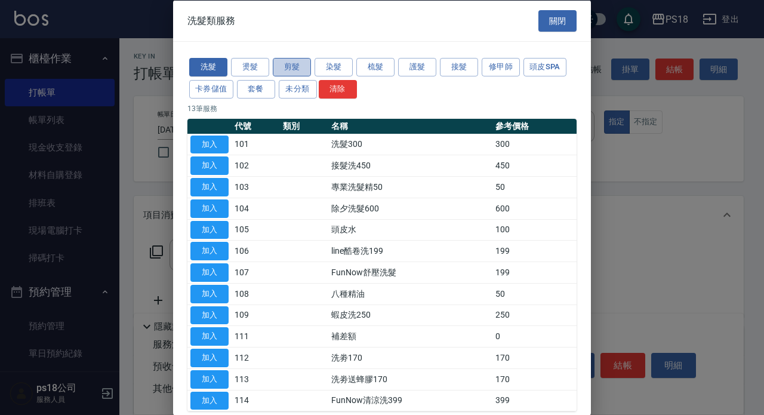
click at [292, 63] on button "剪髮" at bounding box center [292, 67] width 38 height 19
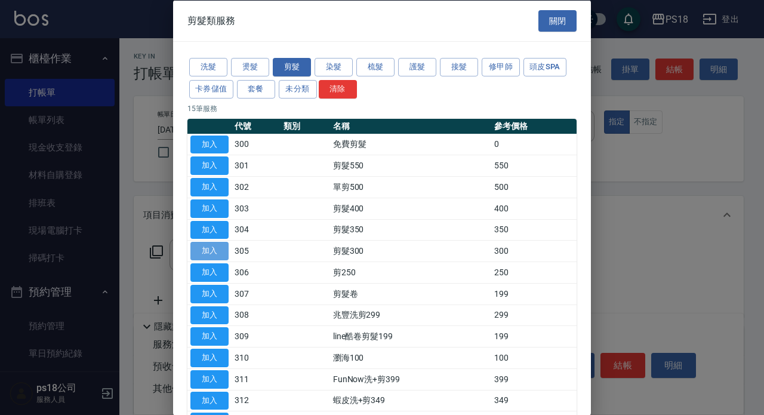
click at [202, 251] on button "加入" at bounding box center [209, 251] width 38 height 19
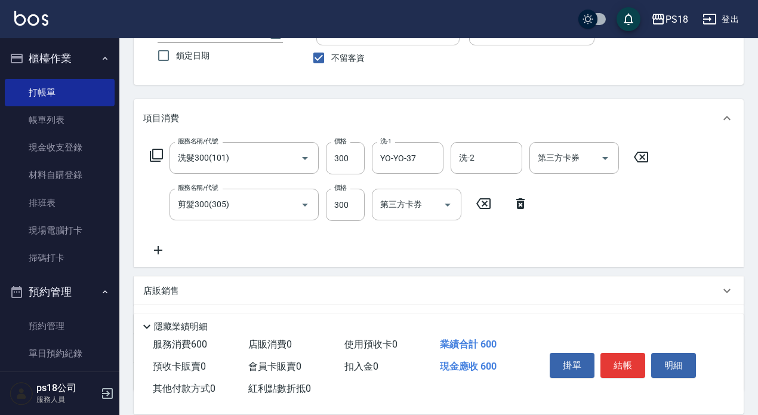
scroll to position [187, 0]
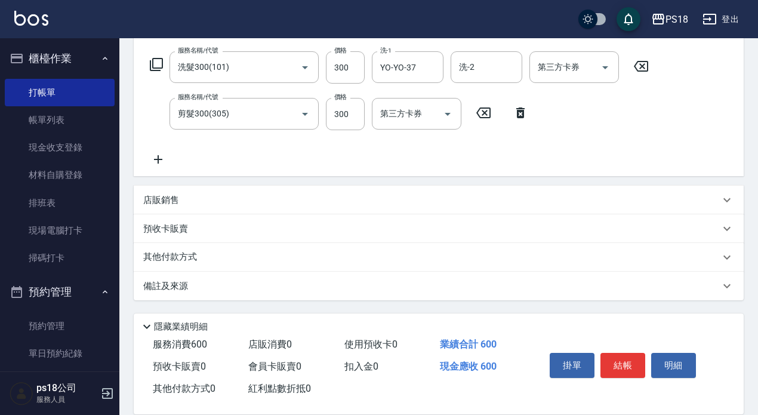
click at [463, 288] on div "備註及來源" at bounding box center [431, 286] width 576 height 13
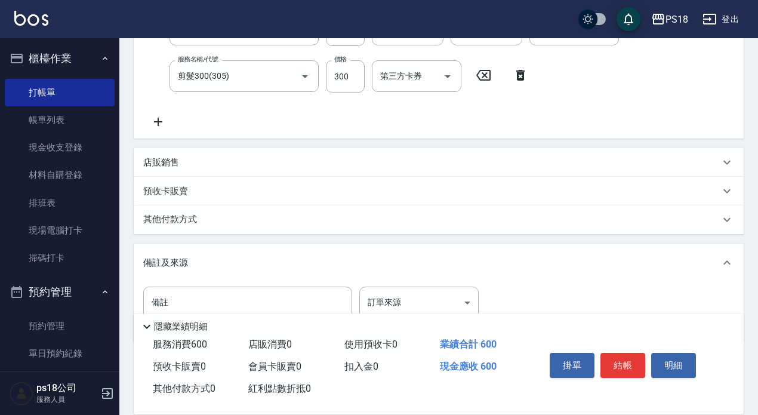
scroll to position [268, 0]
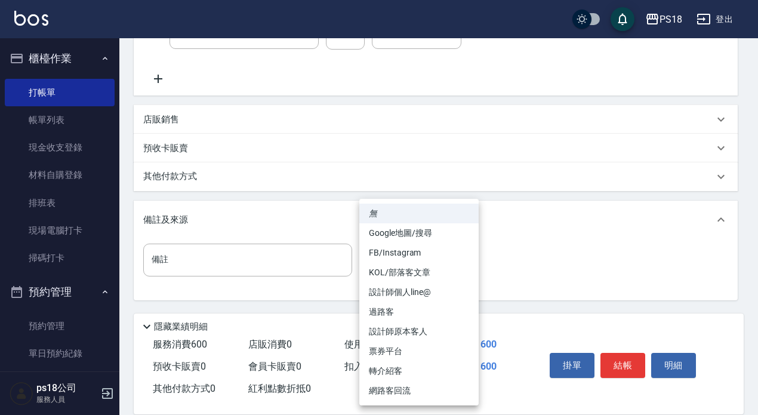
click at [424, 261] on body "PS18 登出 櫃檯作業 打帳單 帳單列表 現金收支登錄 材料自購登錄 排班表 現場電腦打卡 掃碼打卡 預約管理 預約管理 單日預約紀錄 單週預約紀錄 報表及…" at bounding box center [379, 73] width 758 height 683
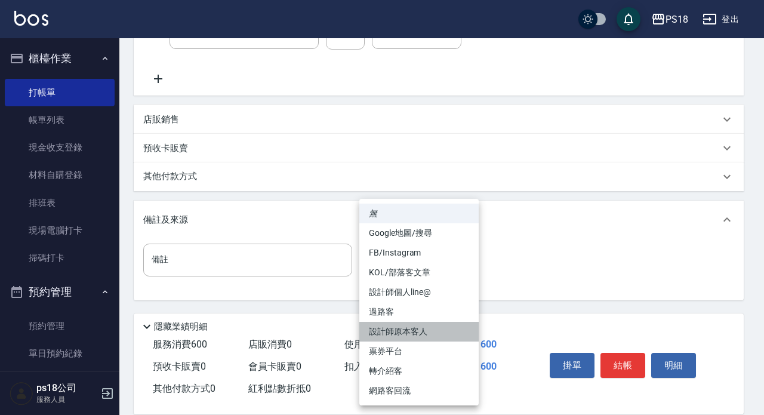
click at [421, 333] on li "設計師原本客人" at bounding box center [418, 332] width 119 height 20
type input "設計師原本客人"
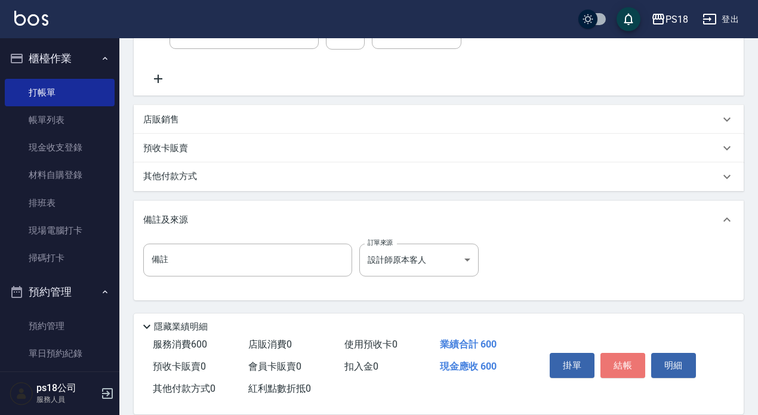
click at [626, 364] on button "結帳" at bounding box center [622, 365] width 45 height 25
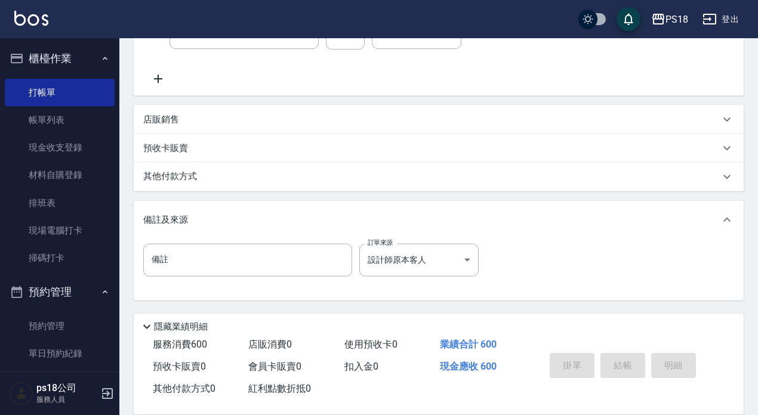
type input "2025/09/26 20:49"
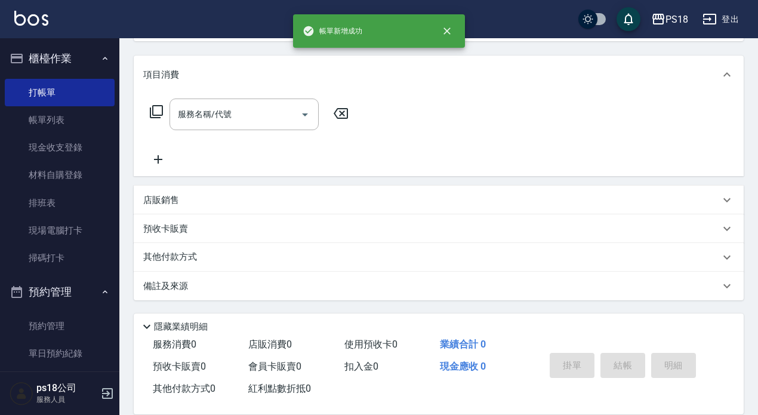
scroll to position [0, 0]
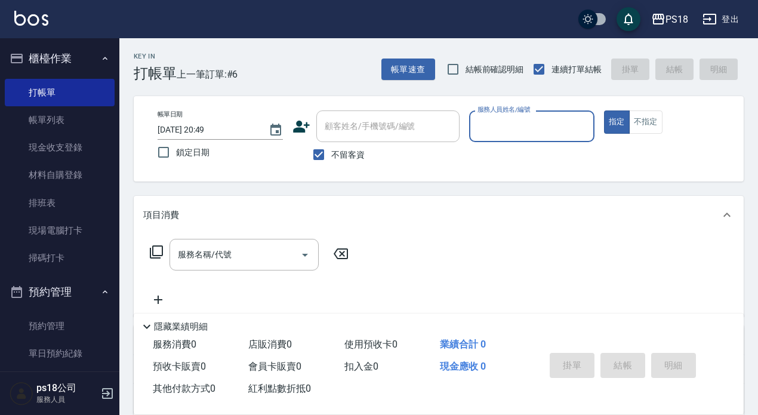
click at [507, 129] on input "服務人員姓名/編號" at bounding box center [531, 126] width 115 height 21
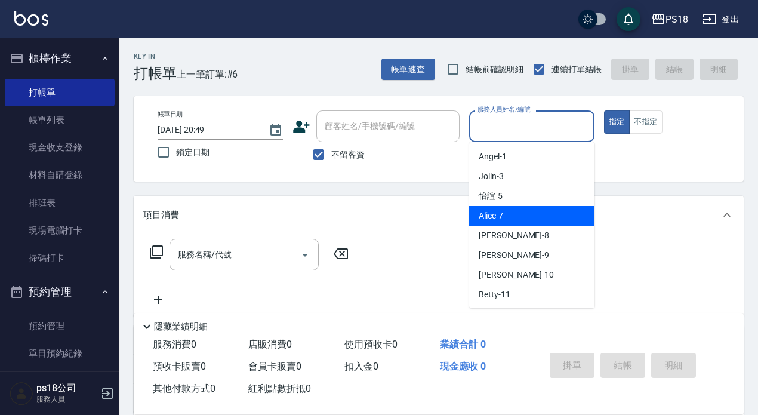
click at [513, 217] on div "Alice -7" at bounding box center [531, 216] width 125 height 20
type input "Alice-7"
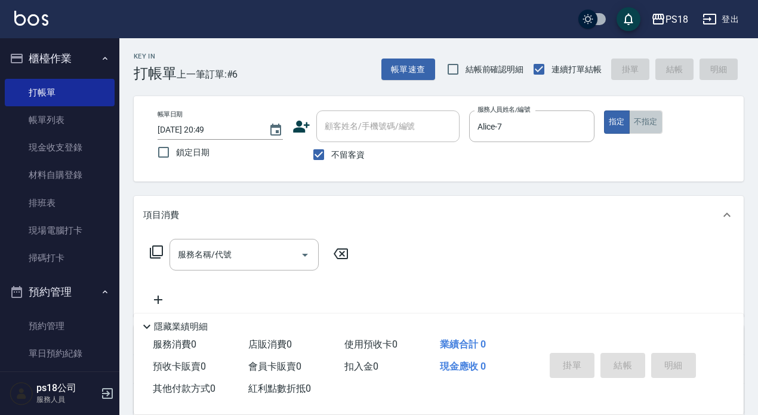
click at [646, 116] on button "不指定" at bounding box center [645, 121] width 33 height 23
click at [158, 249] on icon at bounding box center [156, 252] width 14 height 14
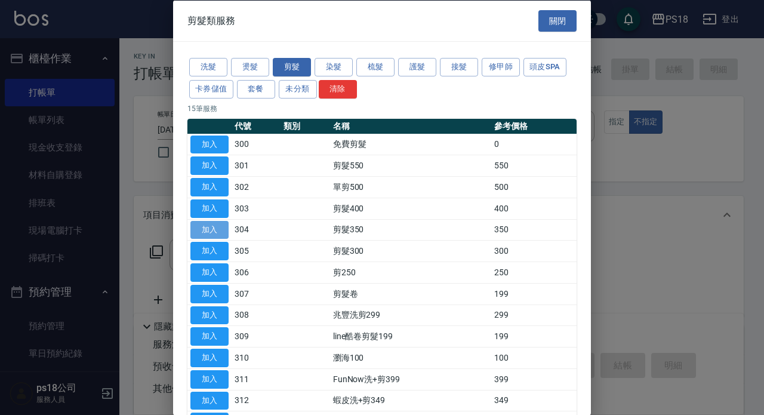
click at [218, 232] on button "加入" at bounding box center [209, 229] width 38 height 19
type input "剪髮350(304)"
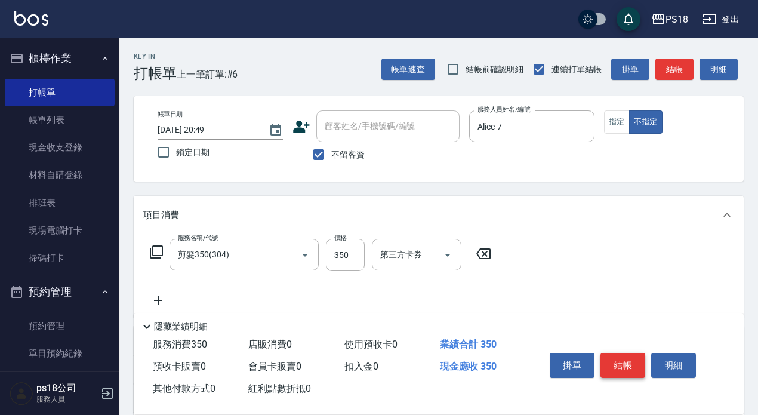
click at [624, 357] on button "結帳" at bounding box center [622, 365] width 45 height 25
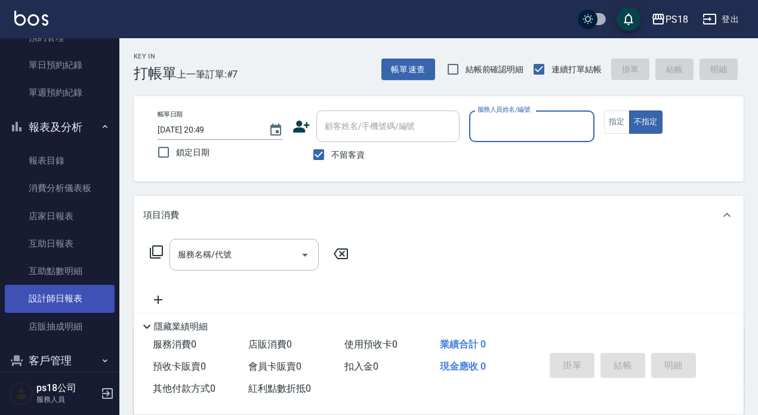
scroll to position [298, 0]
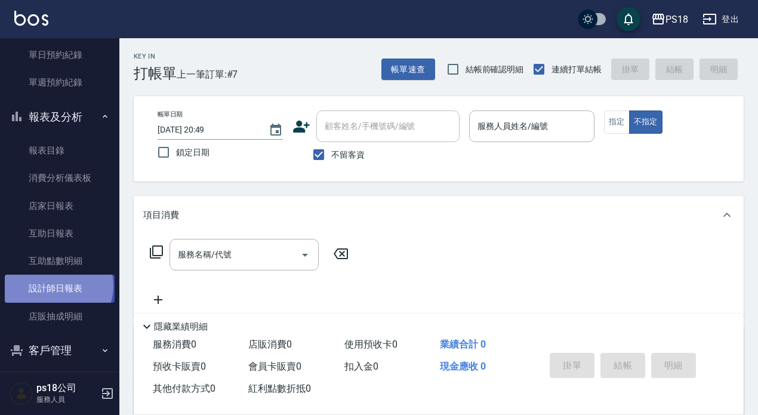
click at [57, 285] on link "設計師日報表" at bounding box center [60, 288] width 110 height 27
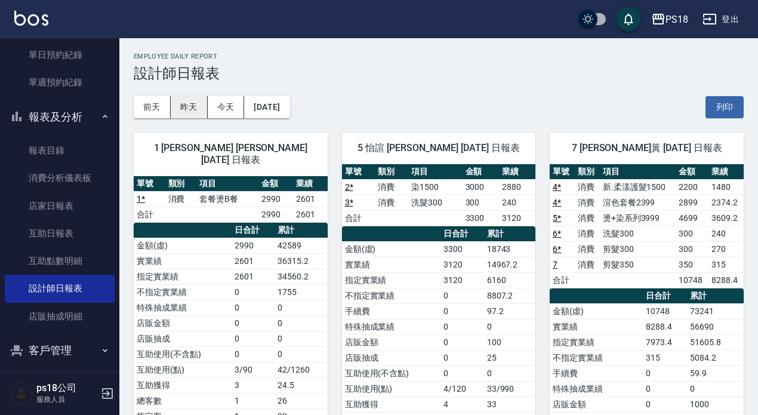
click at [193, 107] on button "昨天" at bounding box center [189, 107] width 37 height 22
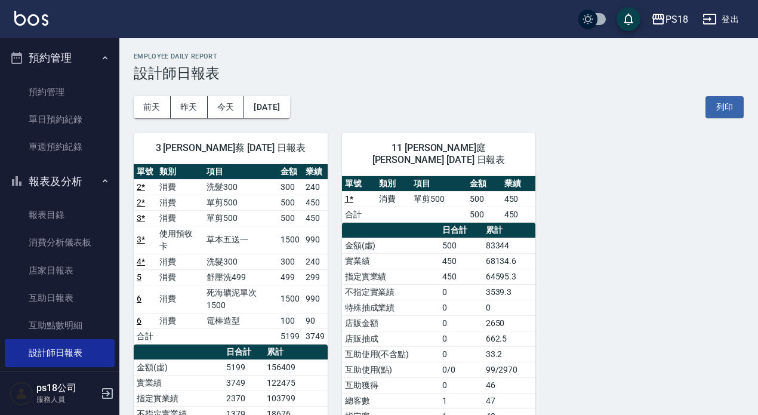
scroll to position [298, 0]
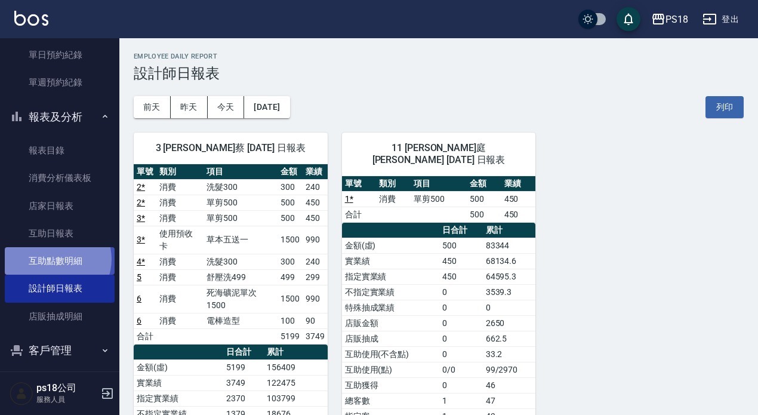
click at [56, 258] on link "互助點數明細" at bounding box center [60, 260] width 110 height 27
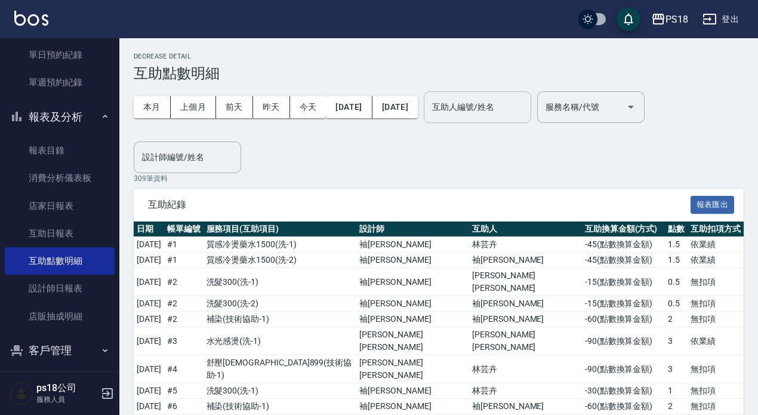
click at [500, 107] on input "互助人編號/姓名" at bounding box center [477, 107] width 97 height 21
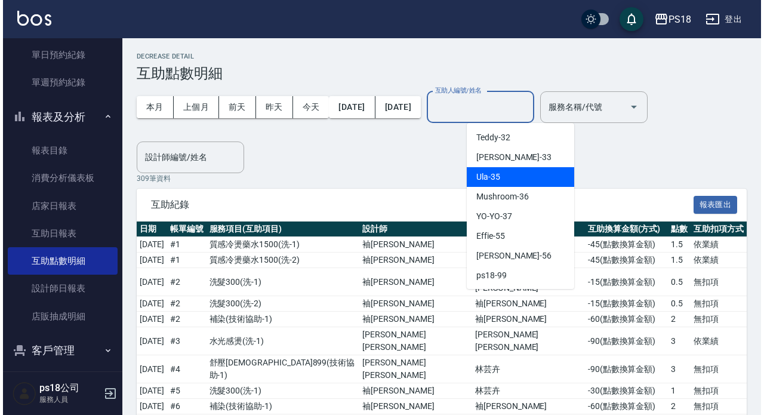
scroll to position [297, 0]
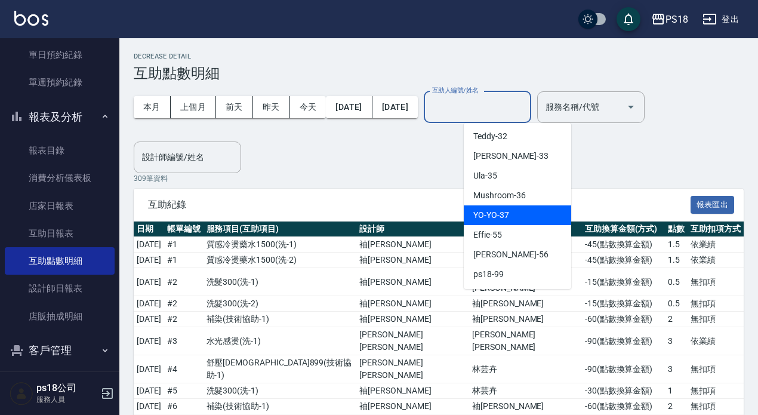
click at [480, 215] on span "YO-YO -37" at bounding box center [491, 215] width 36 height 13
type input "YO-YO-37"
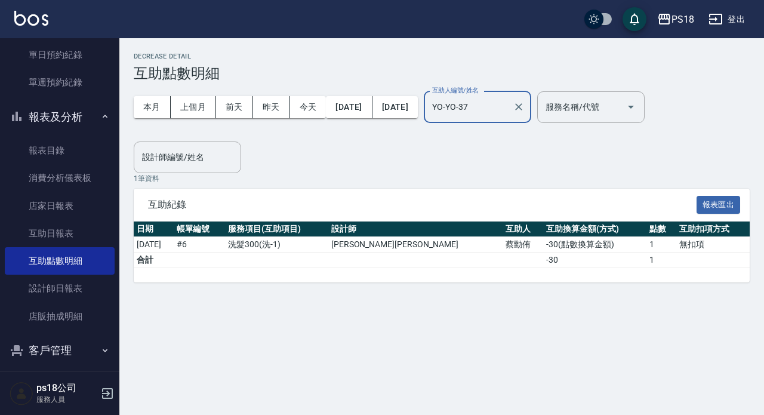
click at [508, 104] on input "YO-YO-37" at bounding box center [468, 107] width 79 height 21
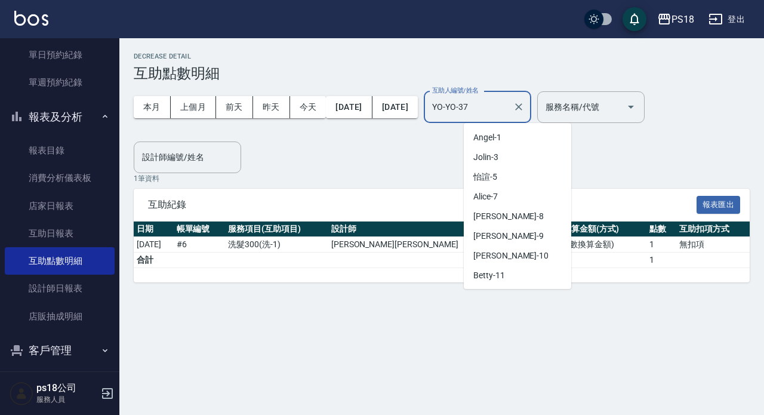
scroll to position [233, 0]
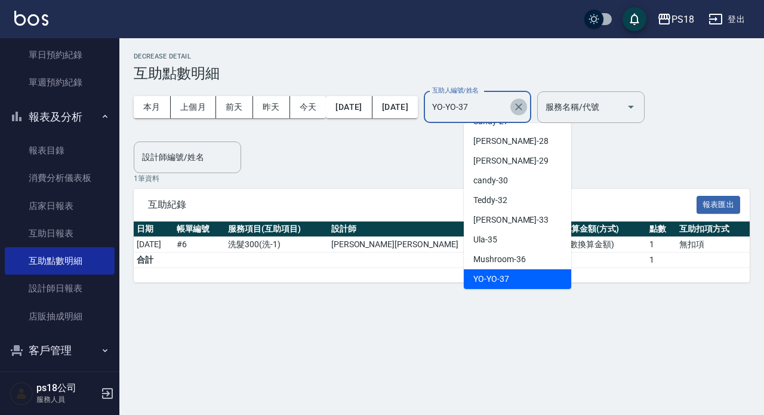
click at [522, 108] on icon "Clear" at bounding box center [518, 106] width 7 height 7
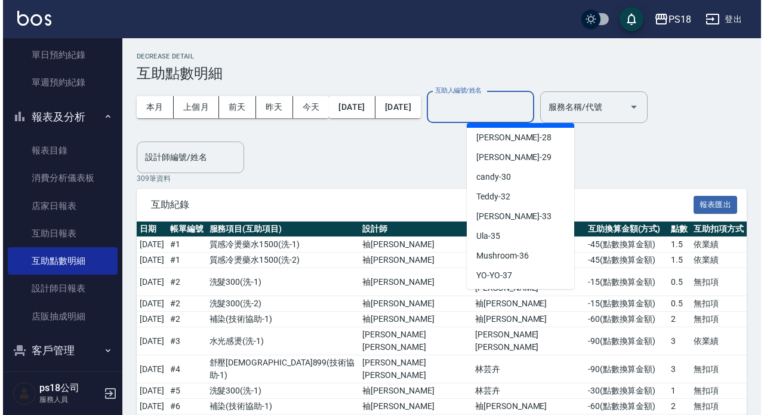
scroll to position [237, 0]
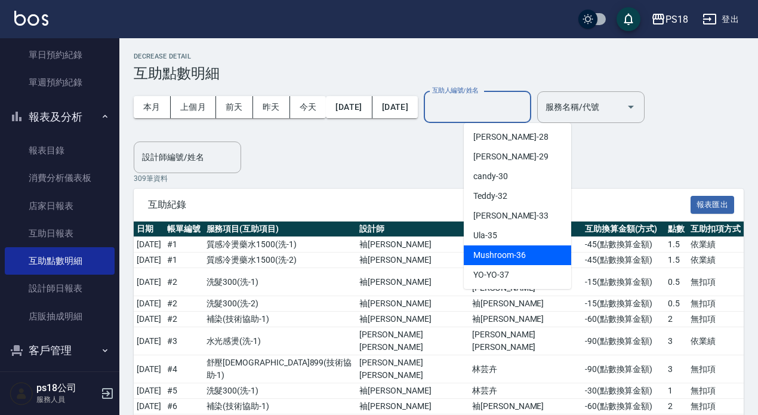
click at [497, 254] on span "Mushroom -36" at bounding box center [499, 255] width 52 height 13
type input "Mushroom-36"
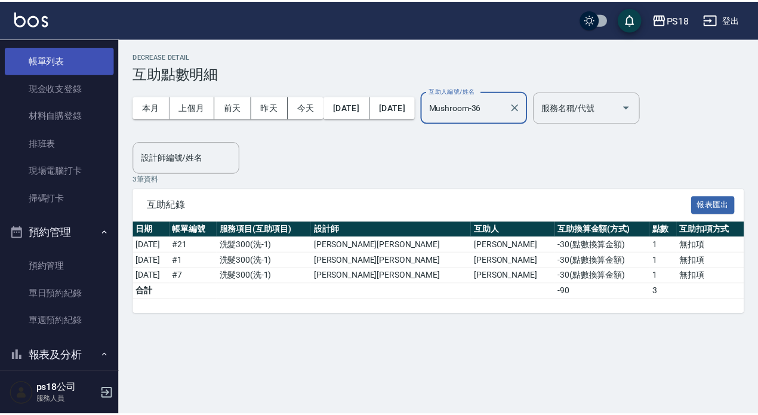
scroll to position [0, 0]
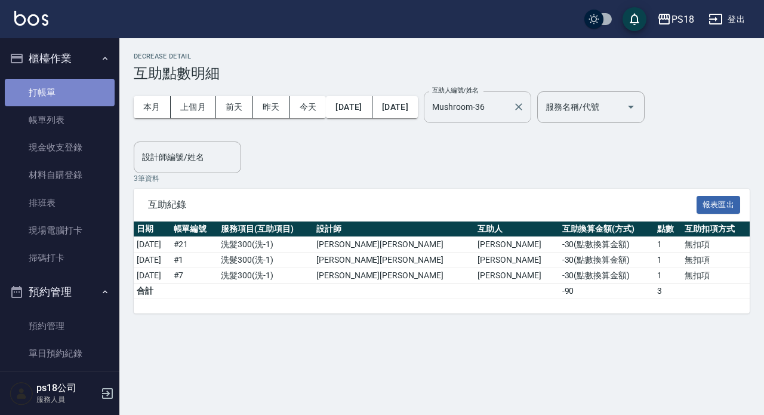
click at [67, 90] on link "打帳單" at bounding box center [60, 92] width 110 height 27
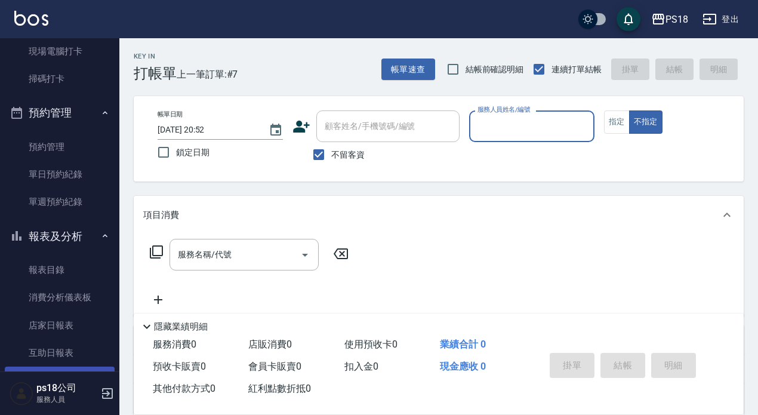
scroll to position [298, 0]
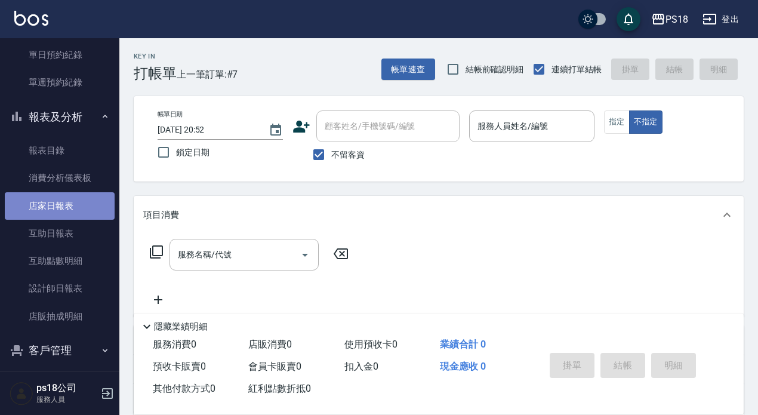
click at [60, 204] on link "店家日報表" at bounding box center [60, 205] width 110 height 27
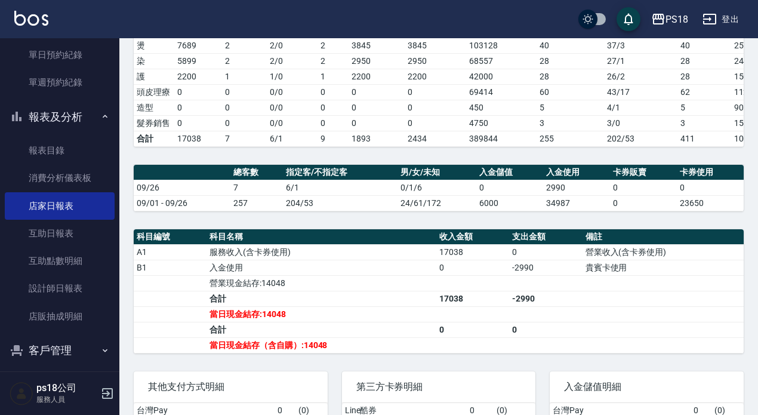
scroll to position [239, 0]
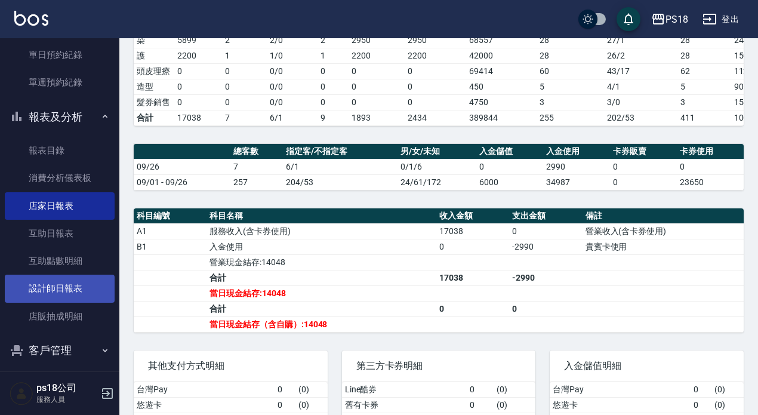
click at [64, 291] on link "設計師日報表" at bounding box center [60, 288] width 110 height 27
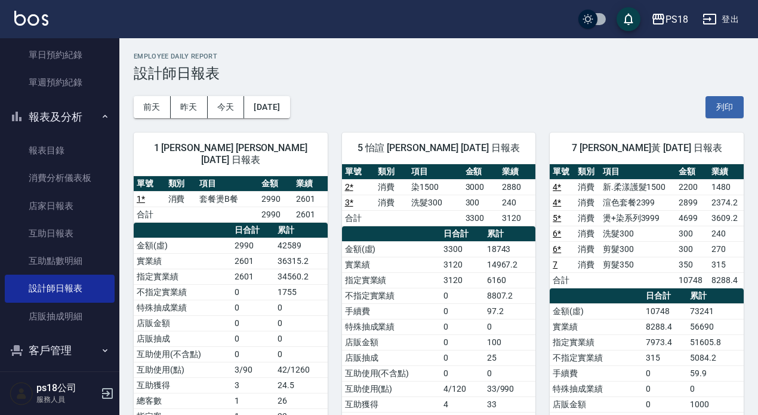
click at [729, 15] on button "登出" at bounding box center [721, 19] width 46 height 22
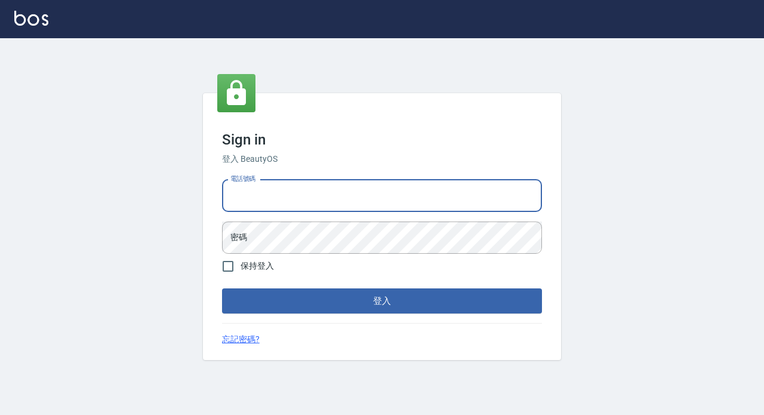
drag, startPoint x: 0, startPoint y: 0, endPoint x: 275, endPoint y: 195, distance: 337.3
click at [275, 195] on input "電話號碼" at bounding box center [382, 196] width 320 height 32
type input "0928704656"
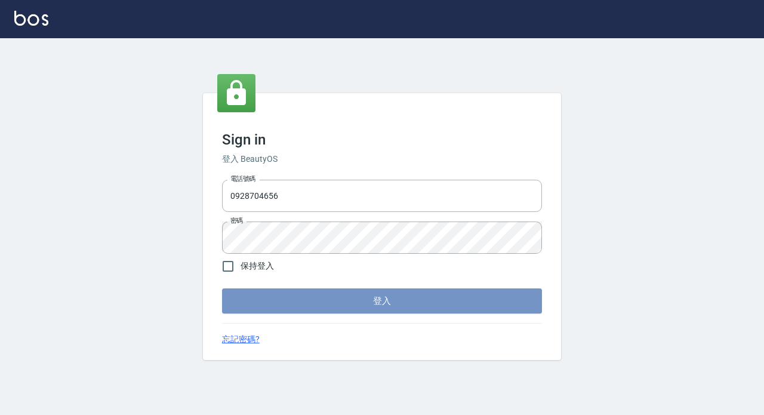
click at [426, 305] on button "登入" at bounding box center [382, 300] width 320 height 25
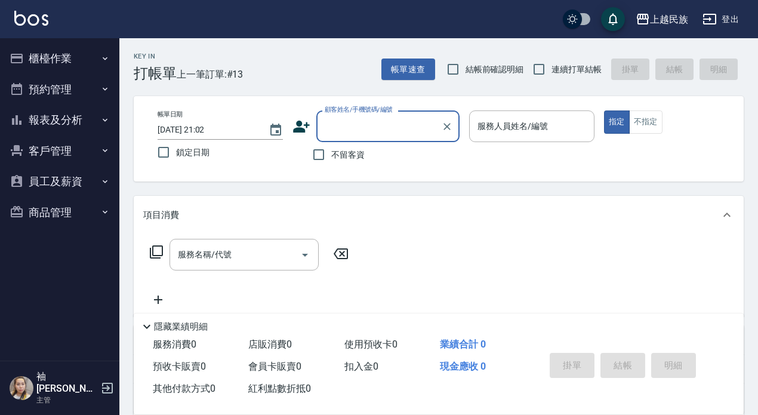
click at [358, 129] on input "顧客姓名/手機號碼/編號" at bounding box center [379, 126] width 115 height 21
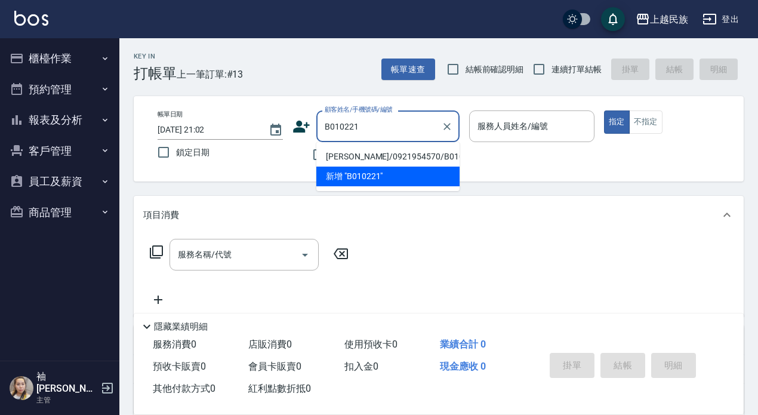
click at [385, 158] on li "[PERSON_NAME]/0921954570/B010221" at bounding box center [387, 157] width 143 height 20
type input "[PERSON_NAME]/0921954570/B010221"
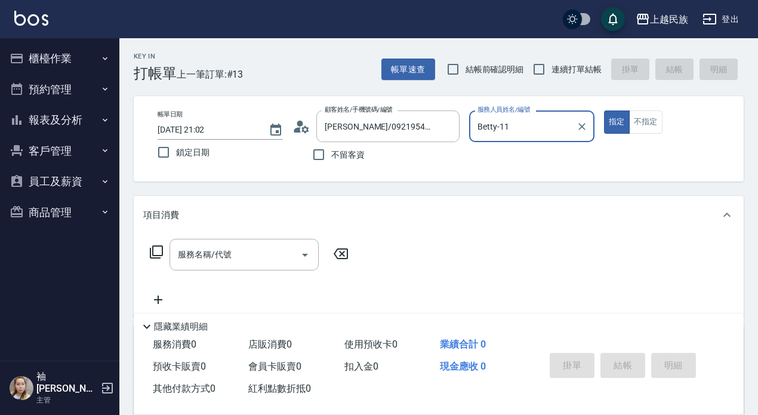
type input "Betty-11"
click at [537, 67] on input "連續打單結帳" at bounding box center [538, 69] width 25 height 25
checkbox input "true"
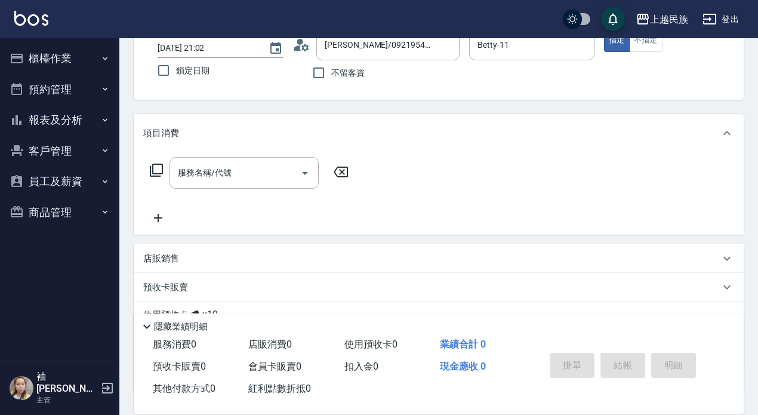
scroll to position [172, 0]
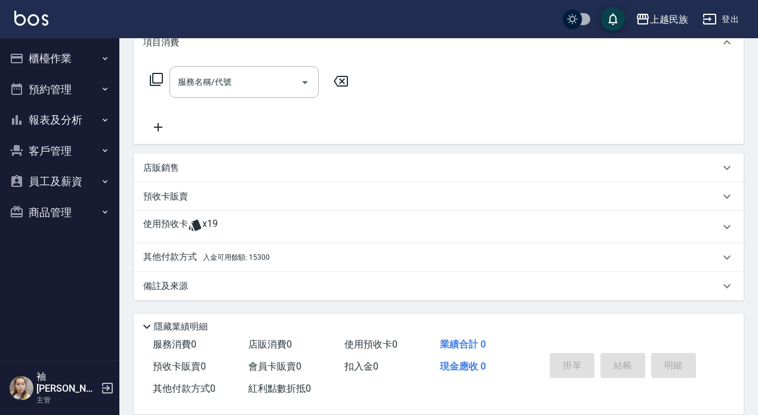
click at [189, 227] on icon at bounding box center [195, 225] width 14 height 14
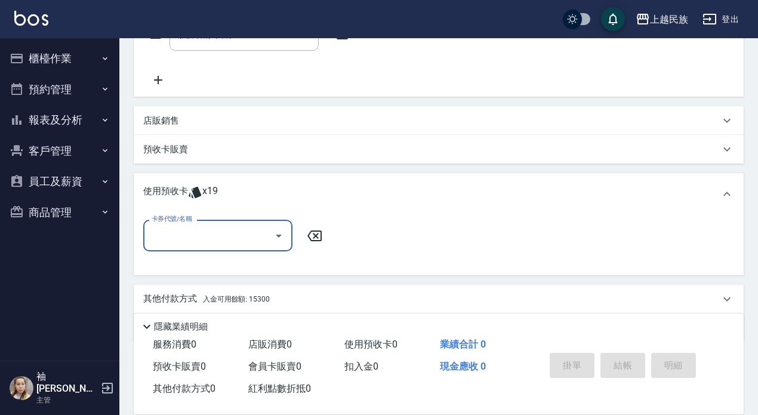
scroll to position [261, 0]
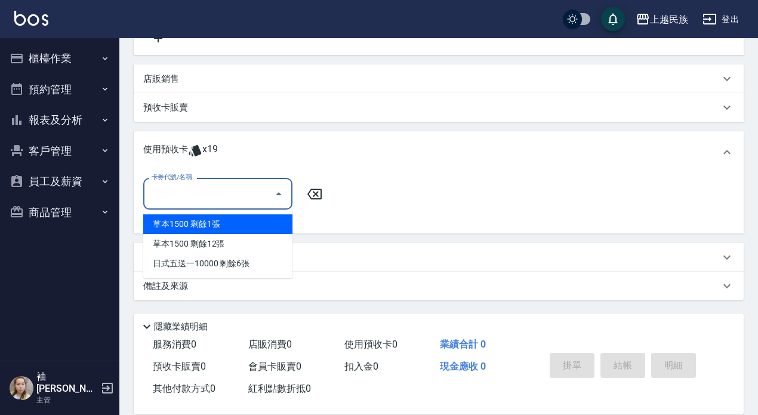
click at [191, 199] on input "卡券代號/名稱" at bounding box center [209, 193] width 121 height 21
click at [198, 224] on div "草本1500 剩餘1張" at bounding box center [217, 224] width 149 height 20
type input "草本1500"
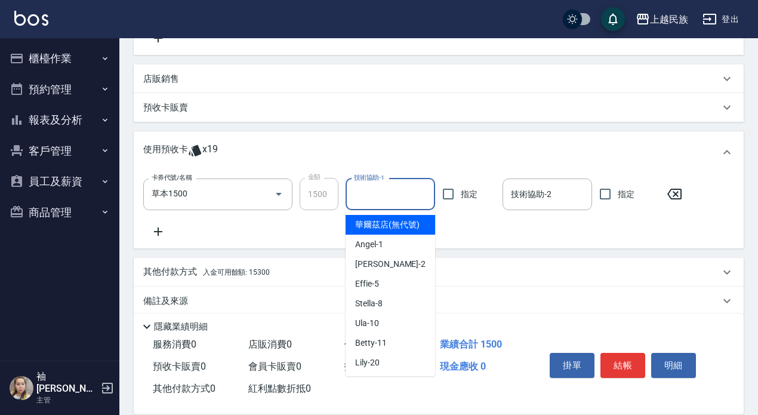
click at [408, 193] on input "技術協助-1" at bounding box center [390, 194] width 79 height 21
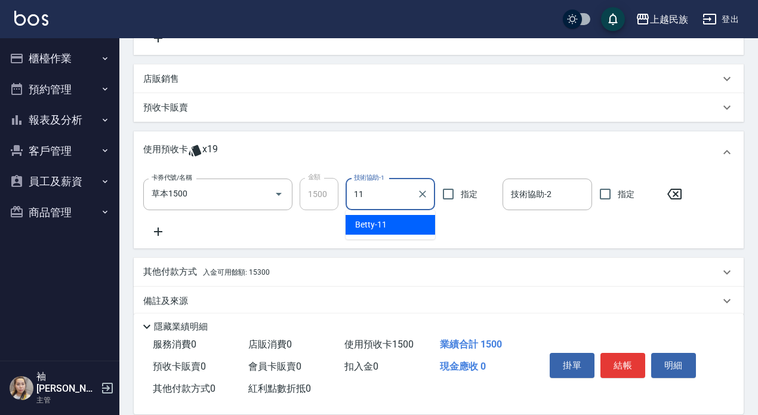
type input "Betty-11"
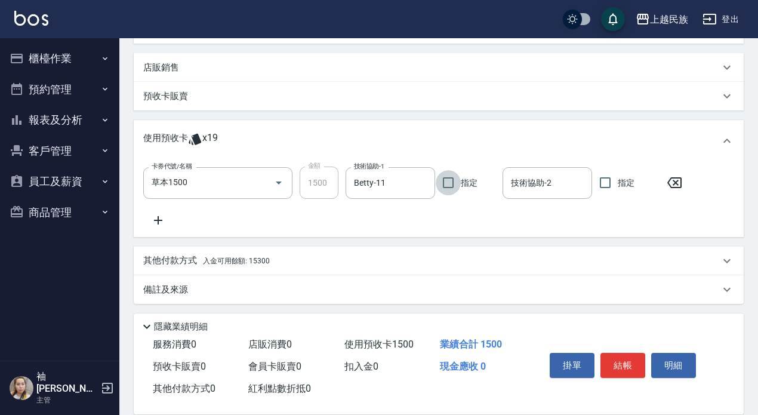
scroll to position [276, 0]
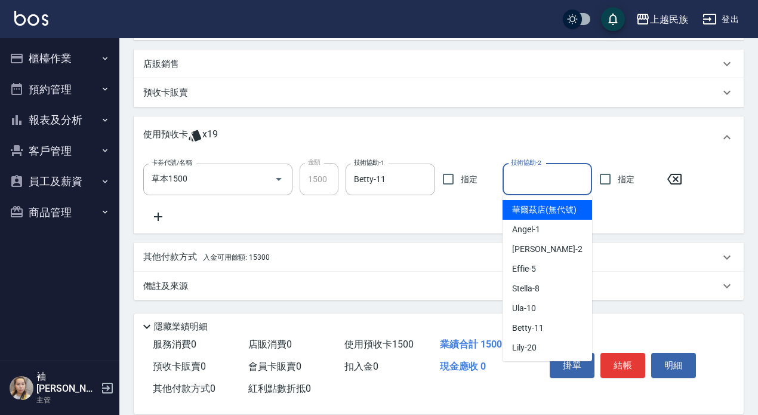
click at [566, 183] on input "技術協助-2" at bounding box center [547, 179] width 79 height 21
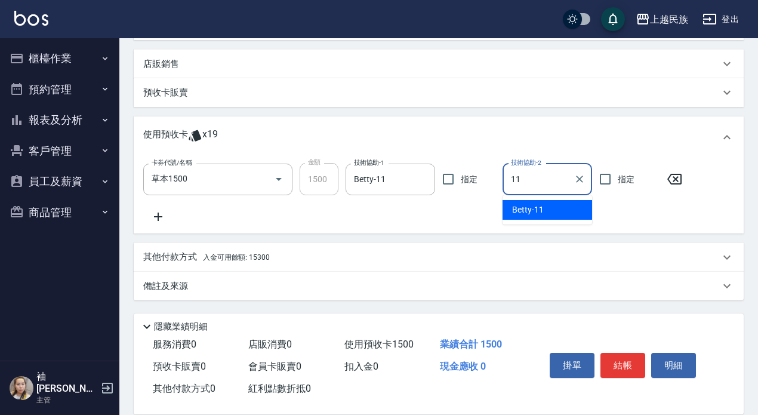
type input "Betty-11"
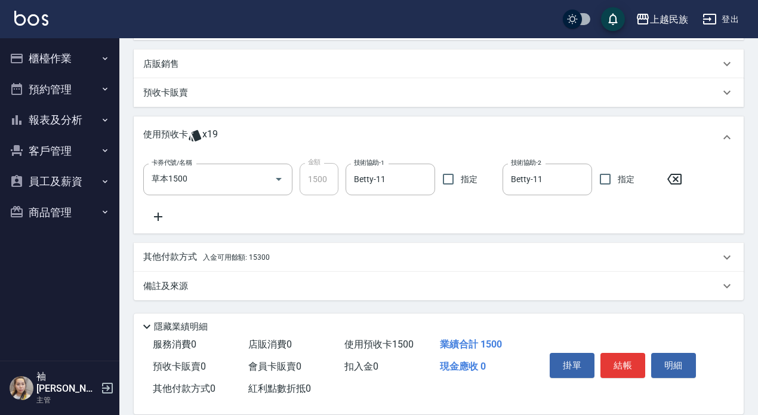
click at [158, 285] on p "備註及來源" at bounding box center [165, 286] width 45 height 13
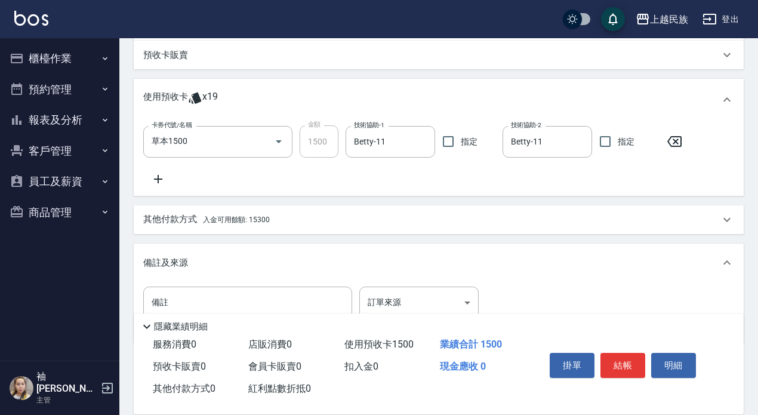
scroll to position [357, 0]
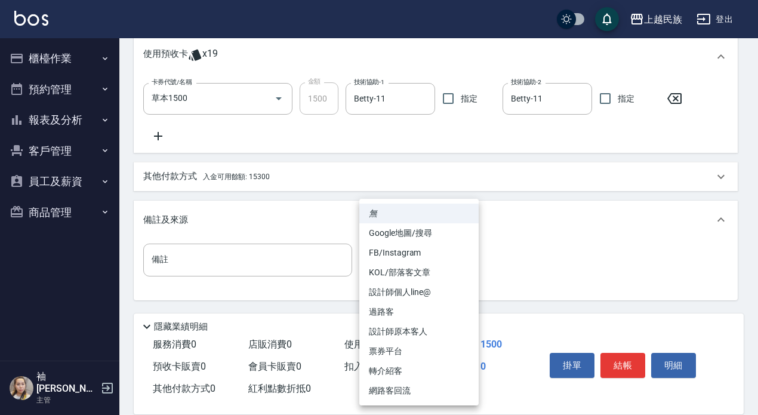
click at [470, 259] on body "上越民族 登出 櫃檯作業 打帳單 帳單列表 掛單列表 現金收支登錄 材料自購登錄 每日結帳 排班表 現場電腦打卡 預約管理 預約管理 單日預約紀錄 單週預約紀…" at bounding box center [379, 29] width 758 height 772
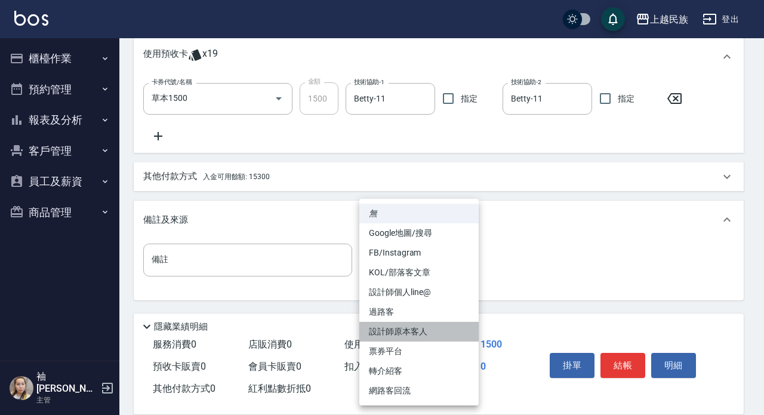
click at [427, 331] on li "設計師原本客人" at bounding box center [418, 332] width 119 height 20
type input "設計師原本客人"
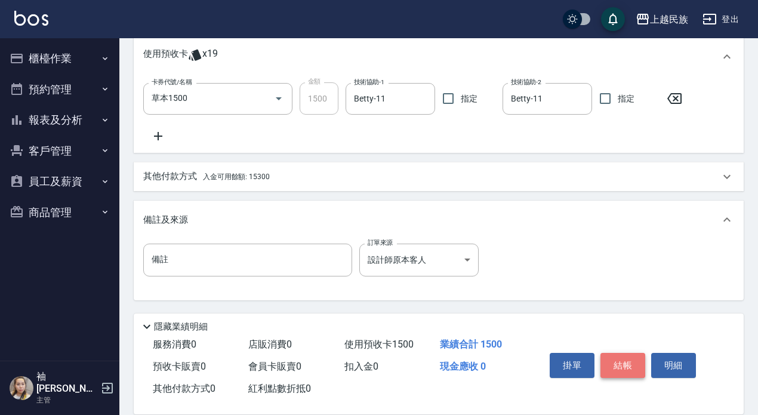
click at [622, 354] on button "結帳" at bounding box center [622, 365] width 45 height 25
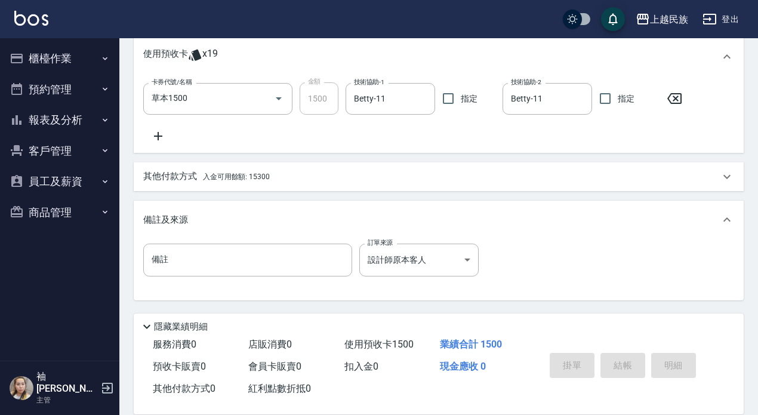
type input "[DATE] 21:03"
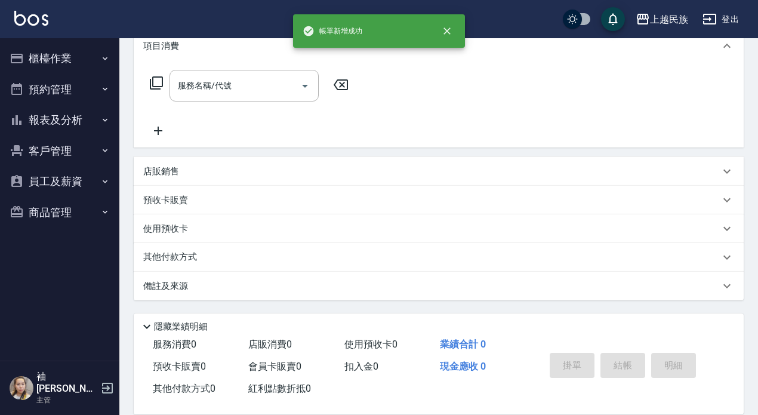
scroll to position [0, 0]
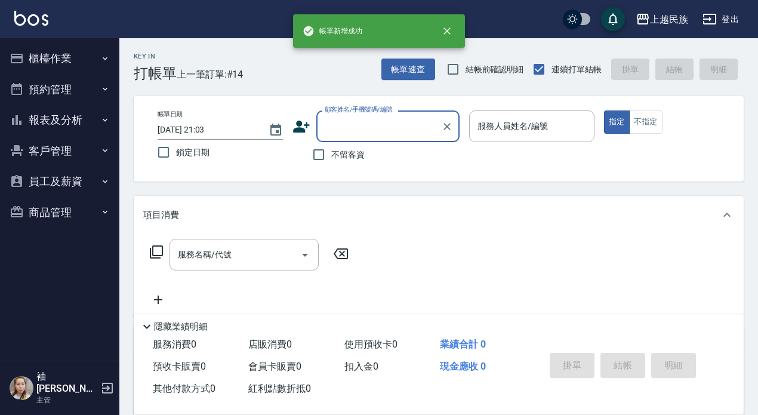
click at [57, 119] on button "報表及分析" at bounding box center [60, 119] width 110 height 31
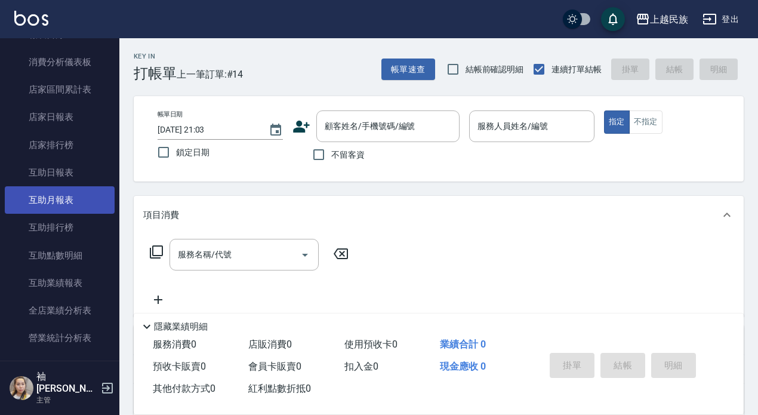
scroll to position [179, 0]
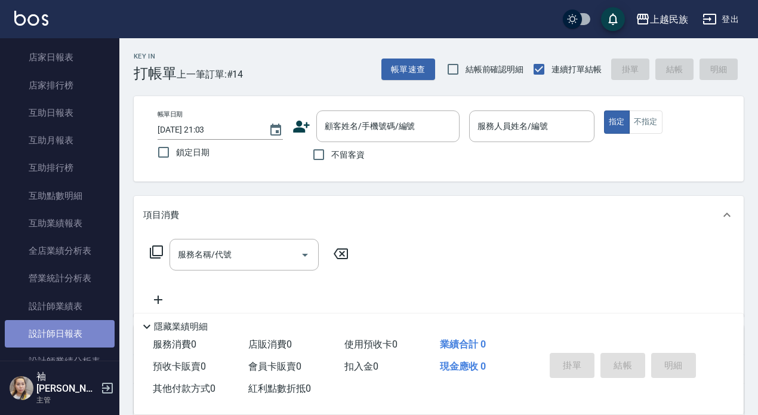
click at [65, 329] on link "設計師日報表" at bounding box center [60, 333] width 110 height 27
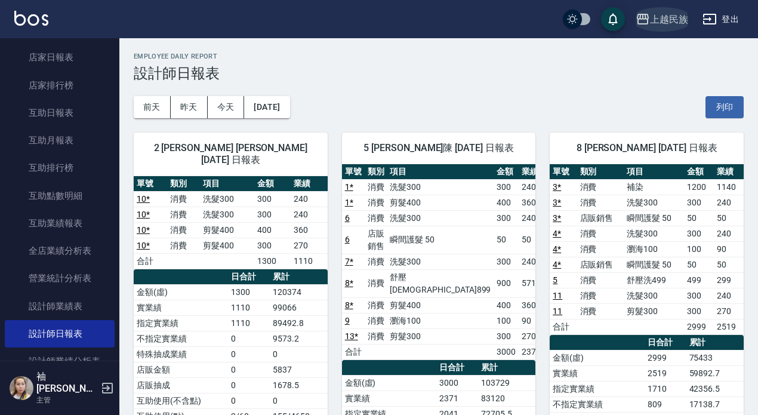
click at [652, 20] on div "上越民族" at bounding box center [669, 19] width 38 height 15
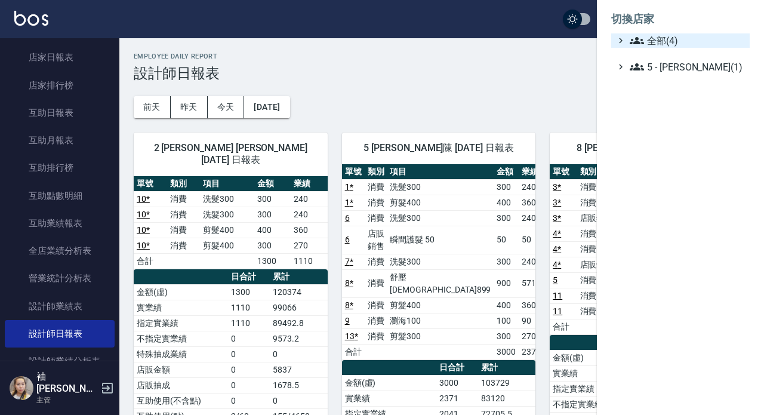
click at [656, 41] on span "全部(4)" at bounding box center [687, 40] width 115 height 14
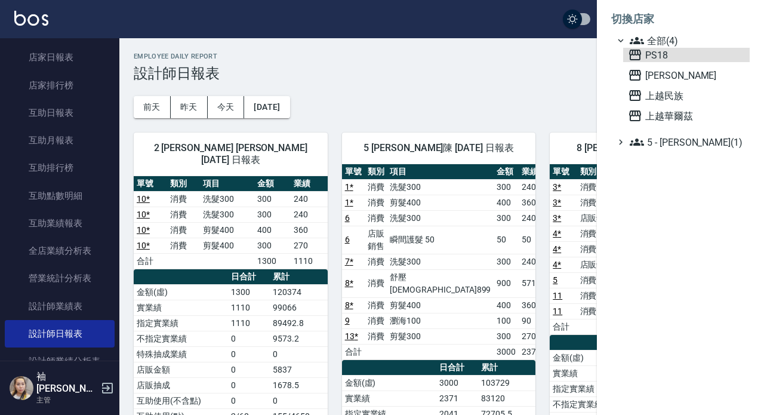
drag, startPoint x: 655, startPoint y: 54, endPoint x: 593, endPoint y: 42, distance: 63.2
click at [655, 53] on span "PS18" at bounding box center [686, 55] width 117 height 14
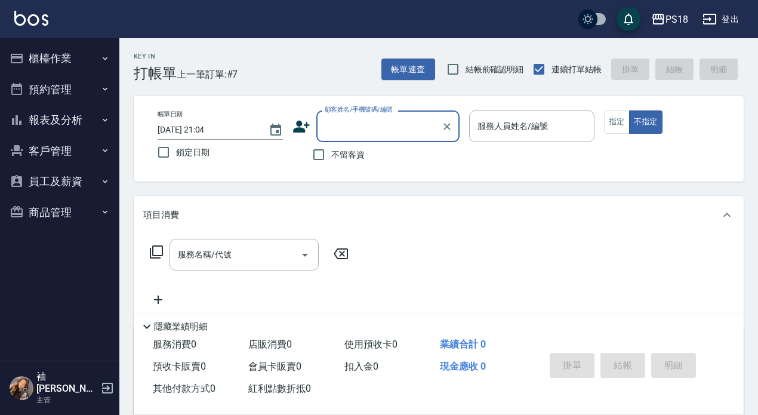
click at [730, 17] on button "登出" at bounding box center [721, 19] width 46 height 22
